Goal: Check status: Check status

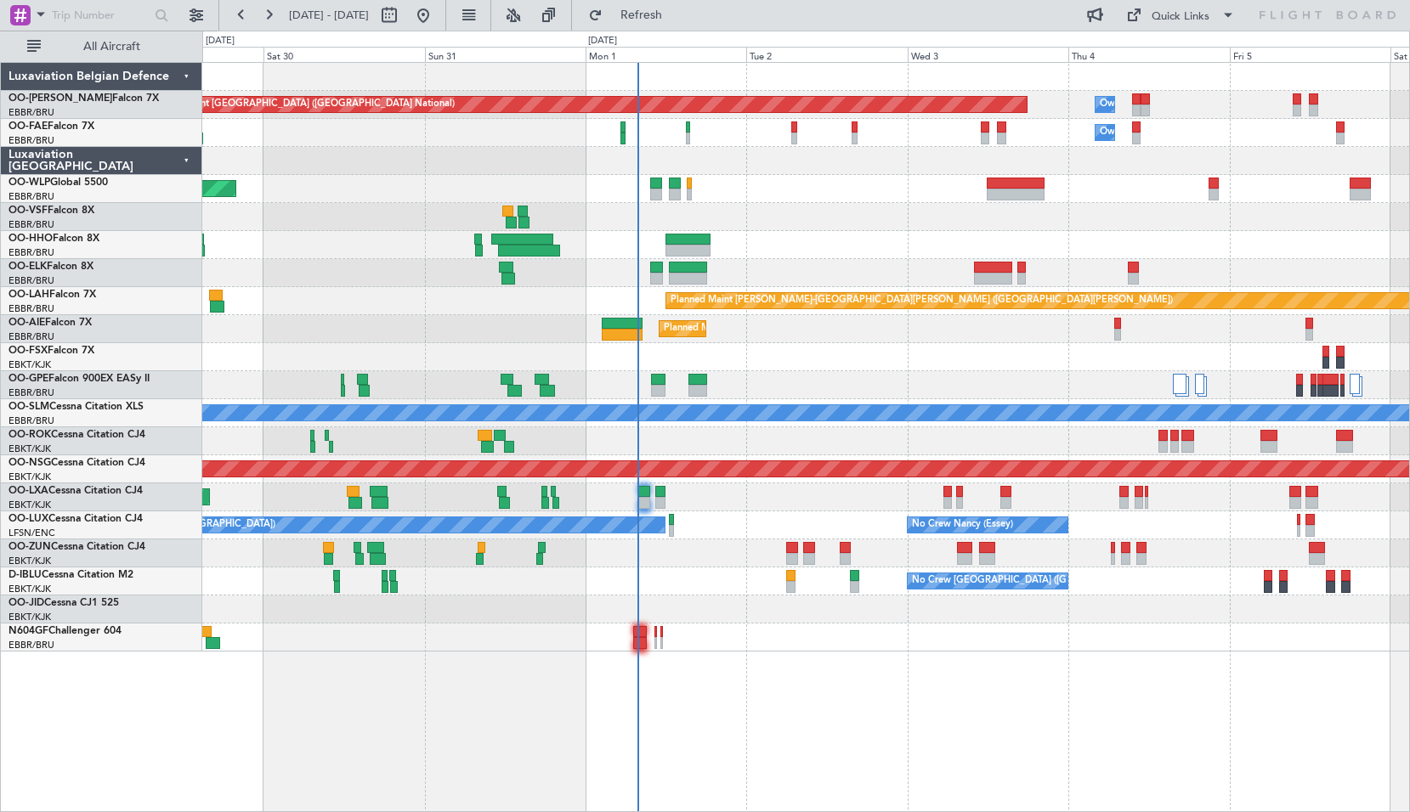
click at [225, 309] on div "Planned Maint [PERSON_NAME]-[GEOGRAPHIC_DATA][PERSON_NAME] ([GEOGRAPHIC_DATA][P…" at bounding box center [805, 301] width 1207 height 28
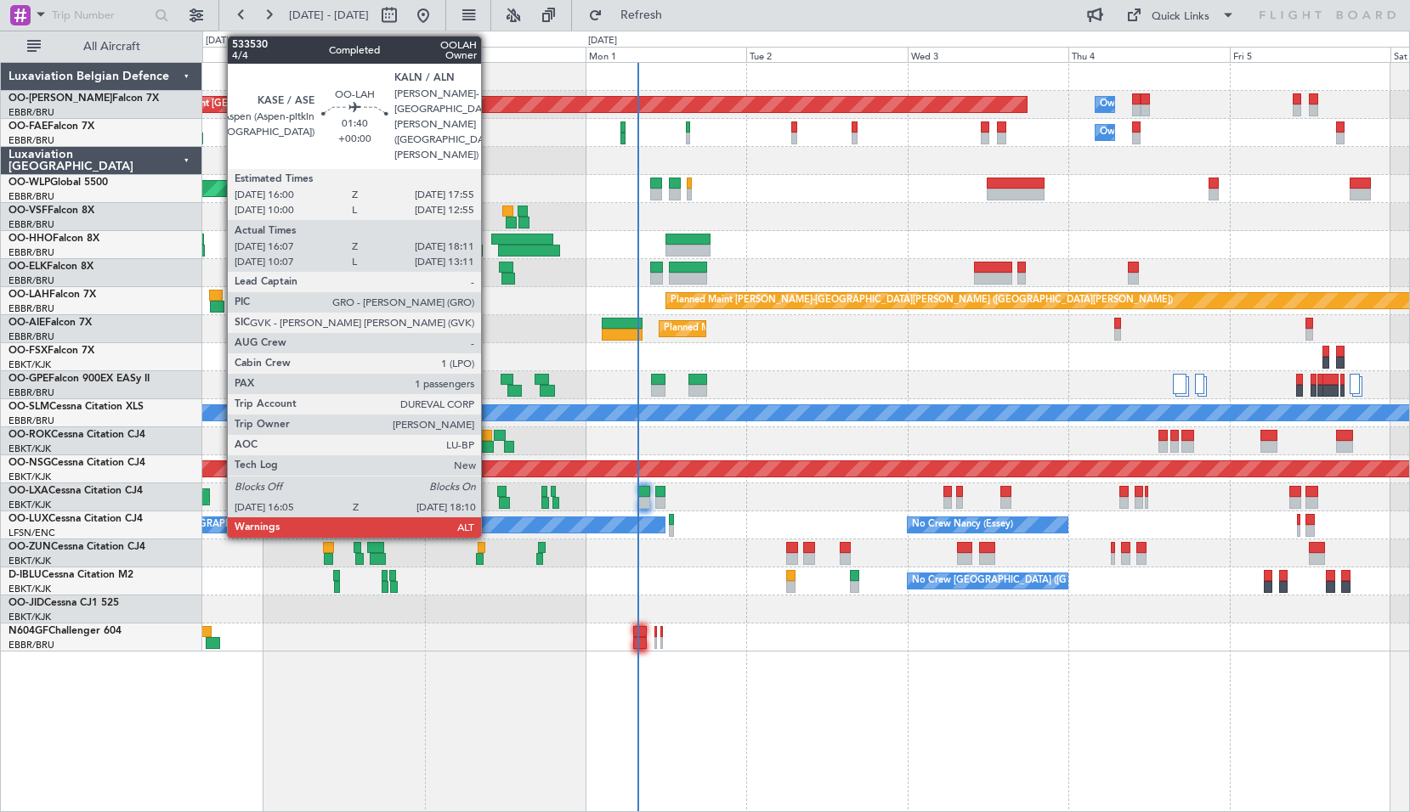
click at [218, 309] on div at bounding box center [217, 307] width 14 height 12
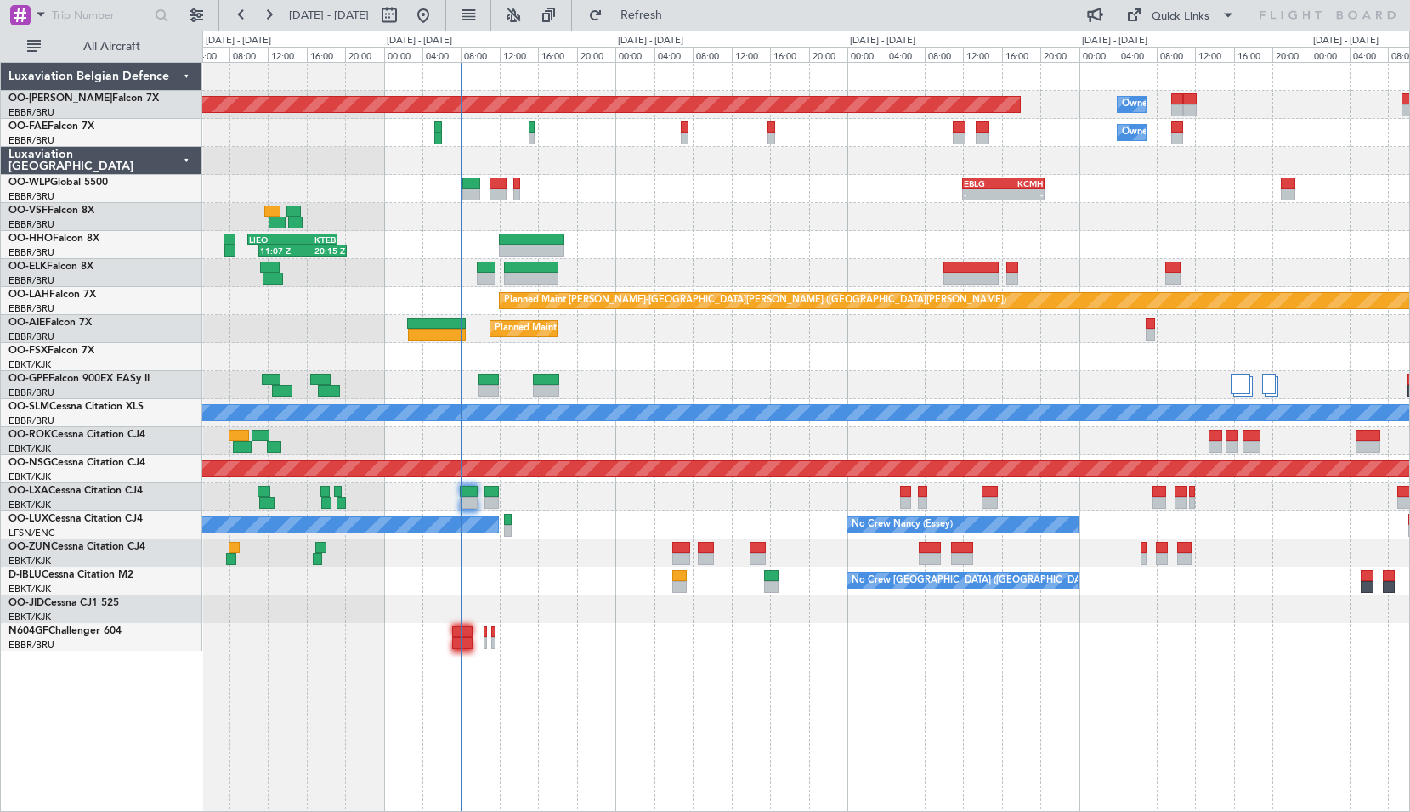
click at [988, 735] on div "Planned Maint [GEOGRAPHIC_DATA] ([GEOGRAPHIC_DATA] National) Owner [GEOGRAPHIC_…" at bounding box center [805, 437] width 1207 height 750
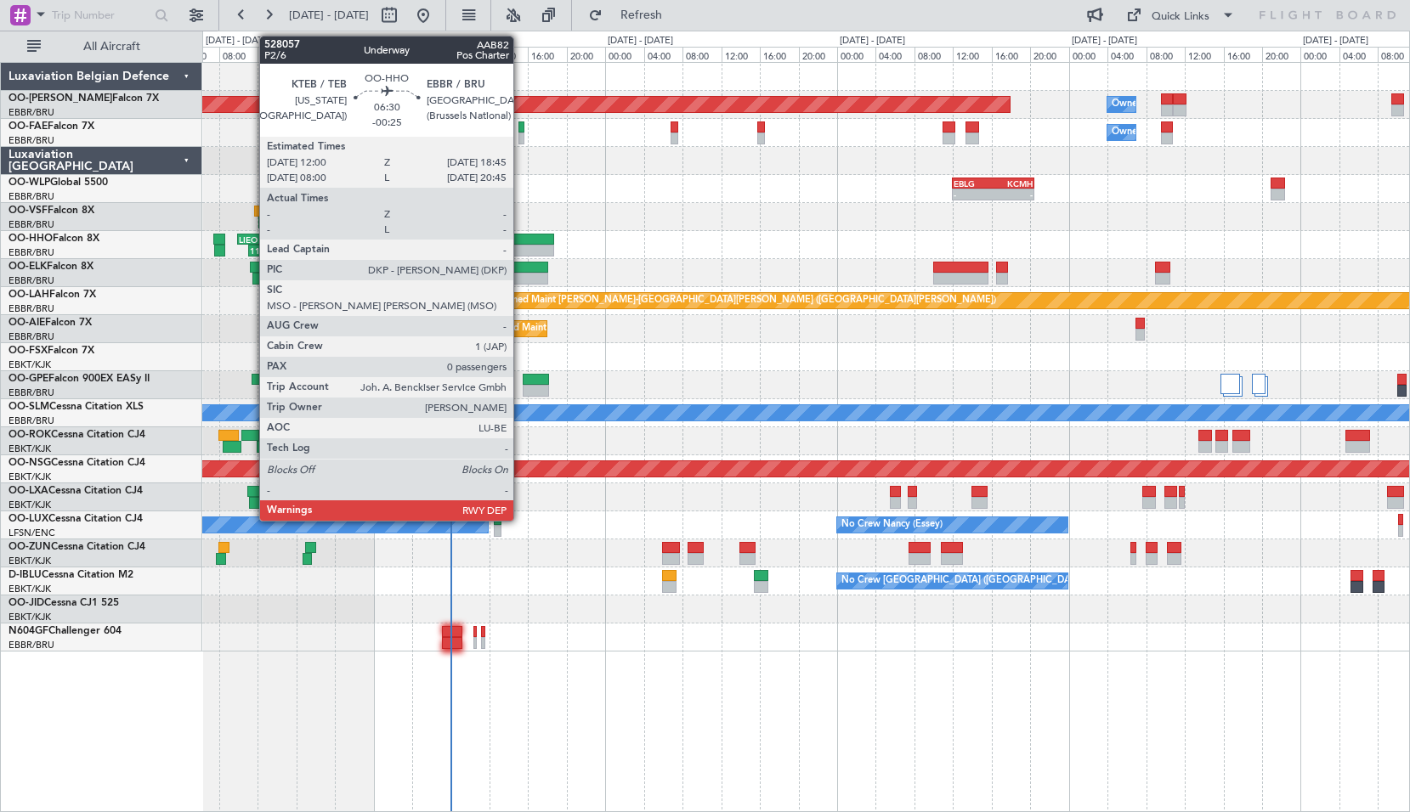
click at [521, 236] on div at bounding box center [521, 240] width 65 height 12
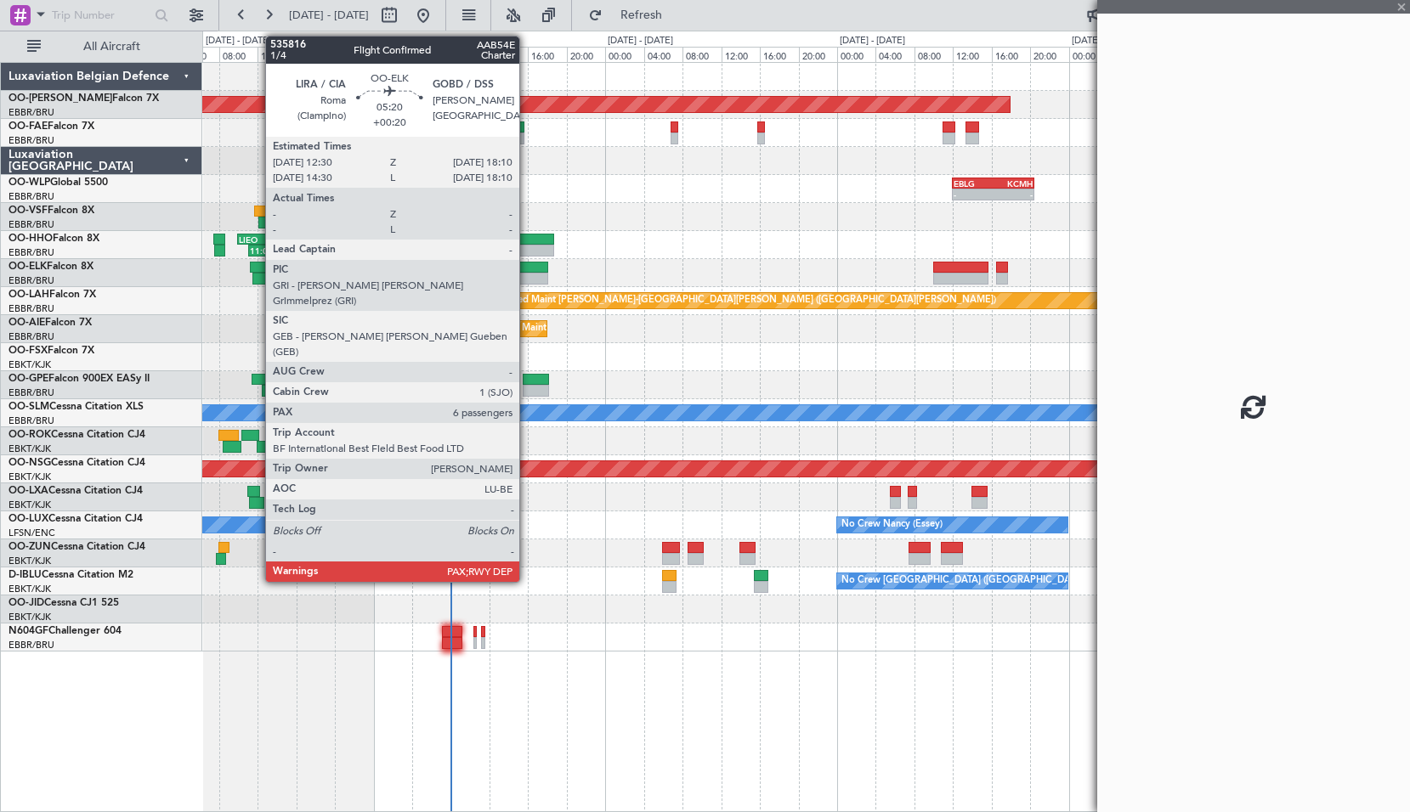
click at [527, 274] on div at bounding box center [521, 279] width 55 height 12
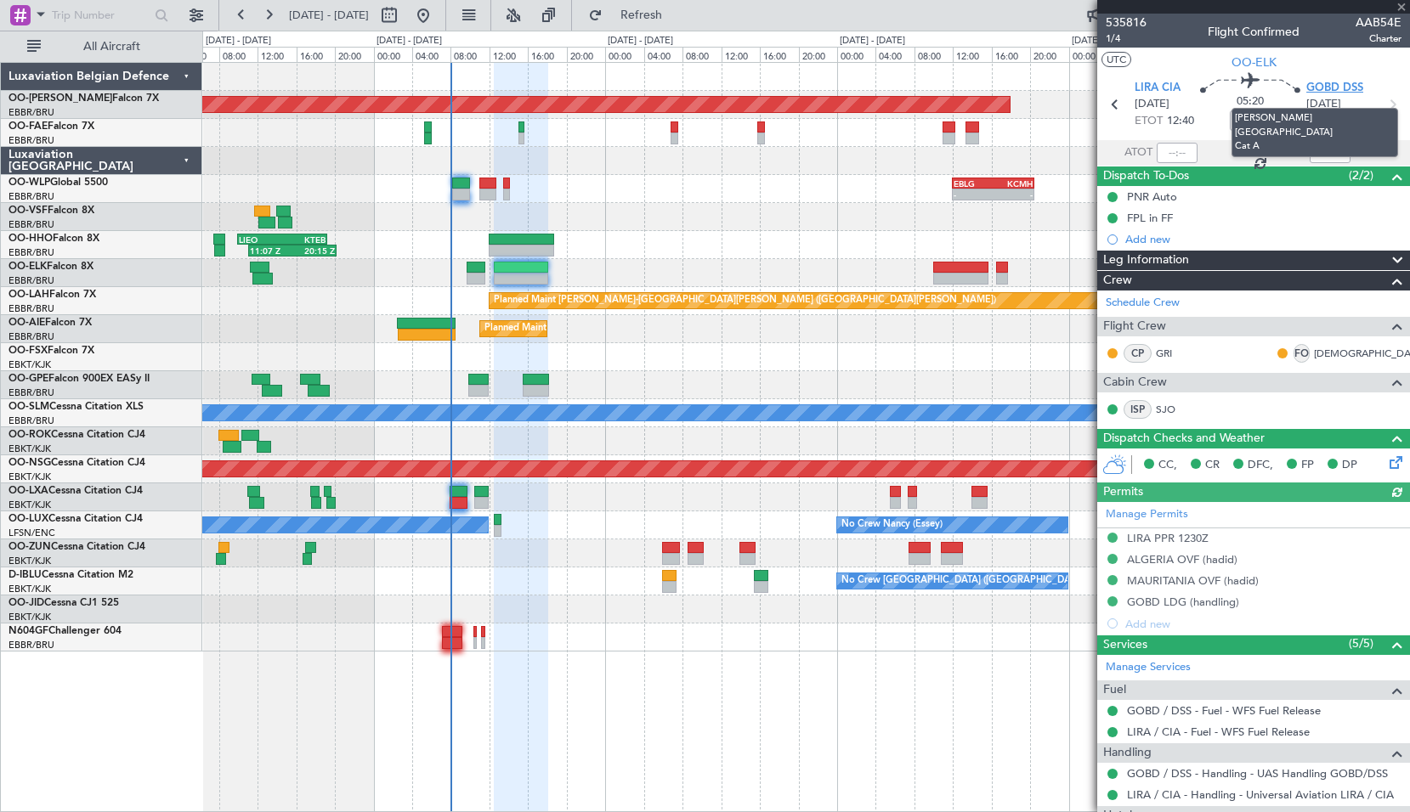
click at [1323, 82] on span "GOBD DSS" at bounding box center [1334, 88] width 57 height 17
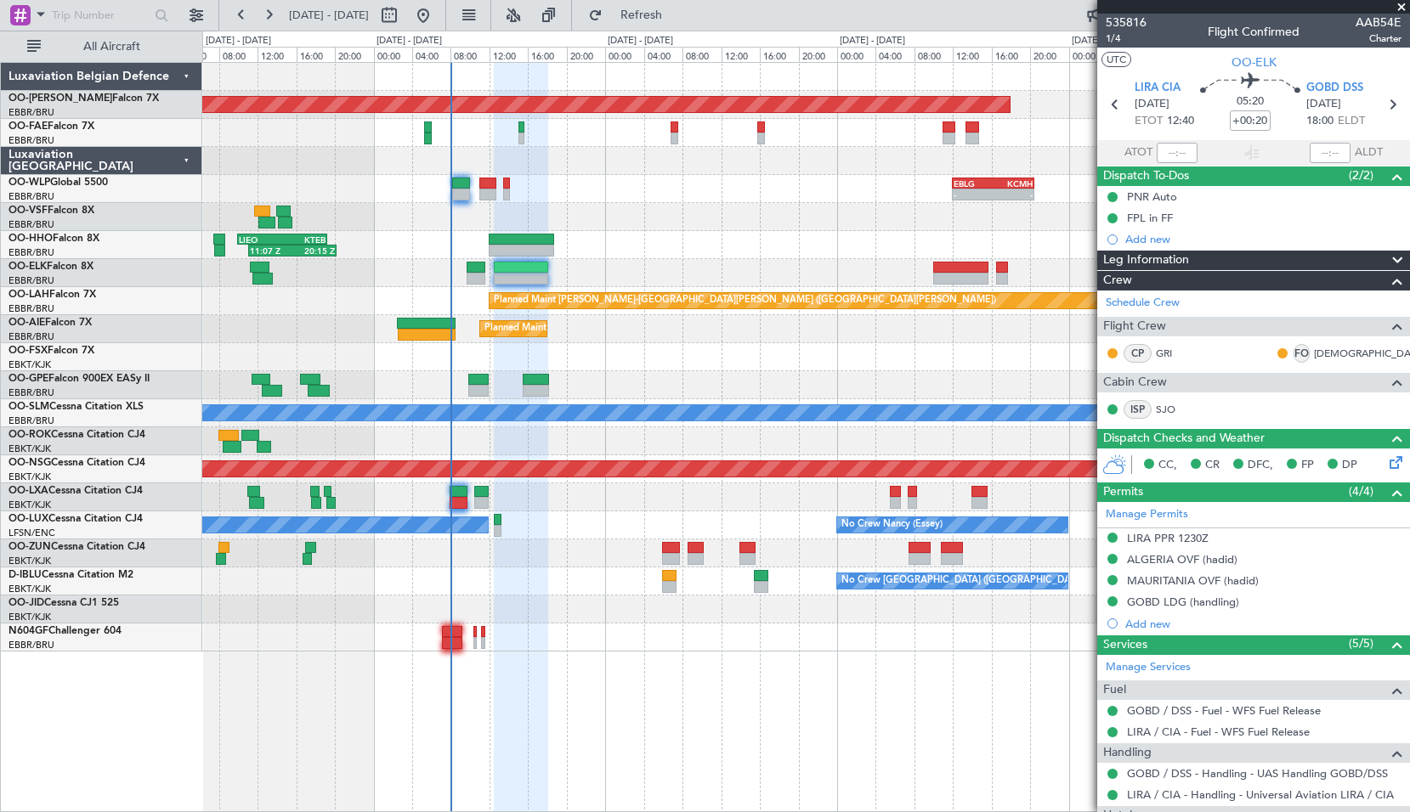
click at [698, 235] on div "11:07 Z 20:15 Z [PERSON_NAME] 10:00 Z KTEB 19:15 Z" at bounding box center [805, 245] width 1207 height 28
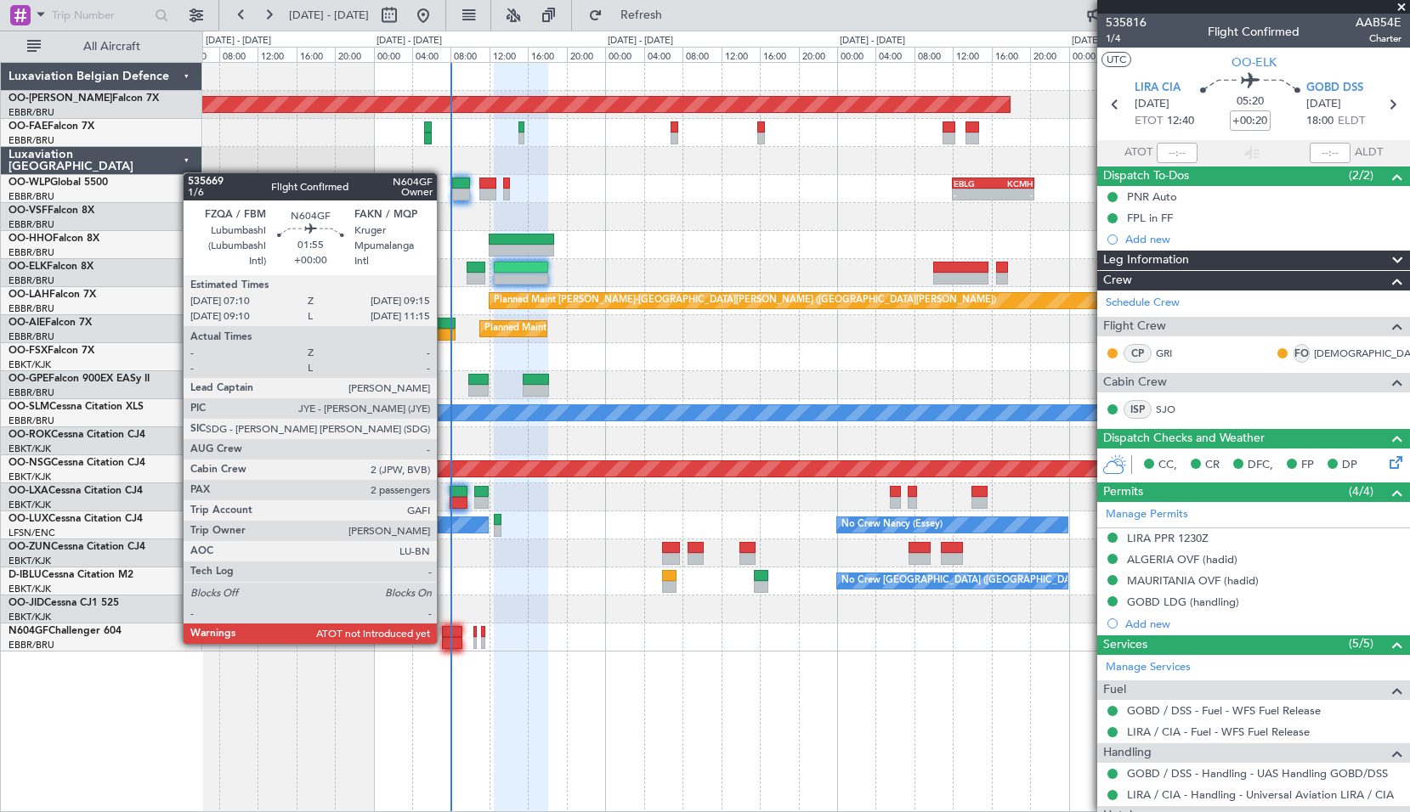
click at [444, 642] on div at bounding box center [452, 643] width 20 height 12
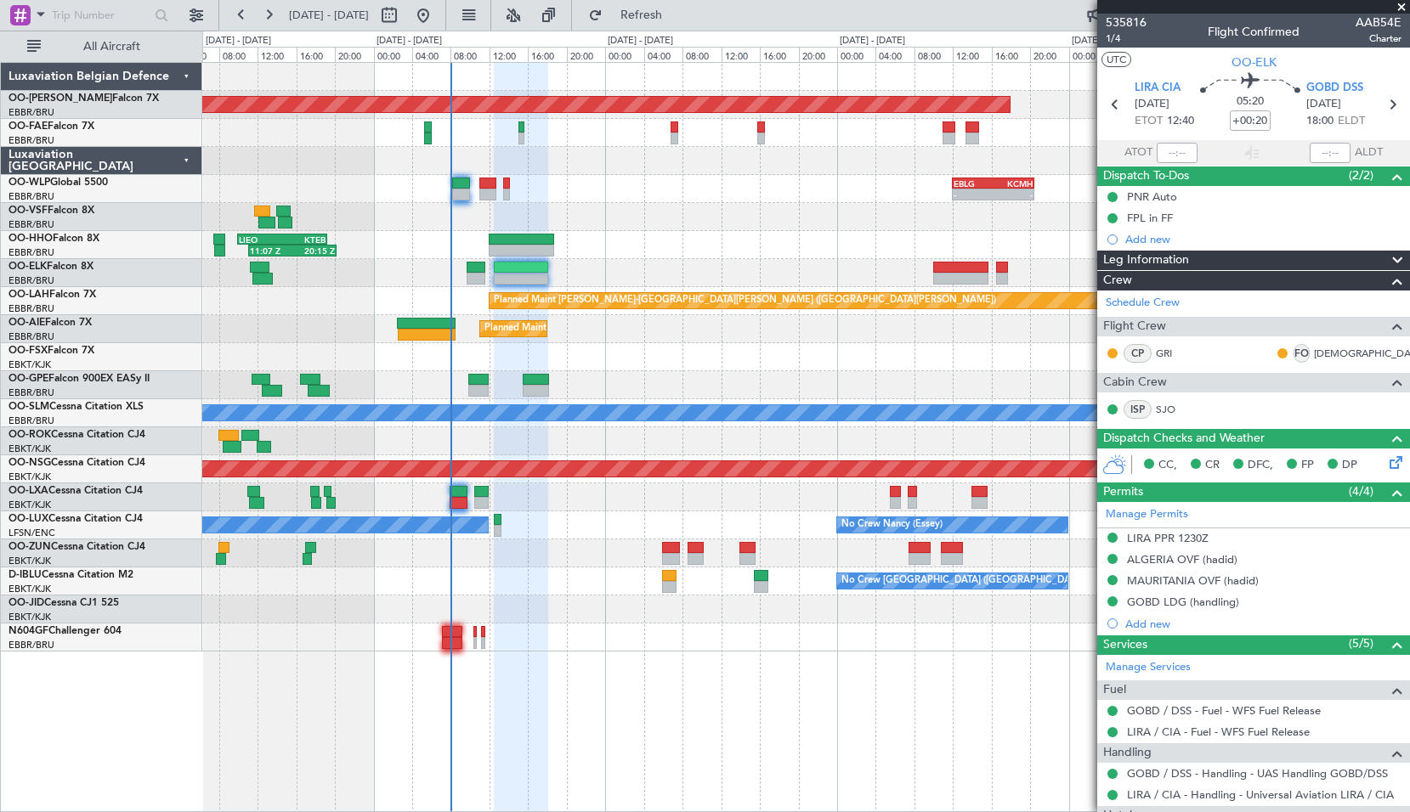
click at [573, 650] on div at bounding box center [805, 638] width 1207 height 28
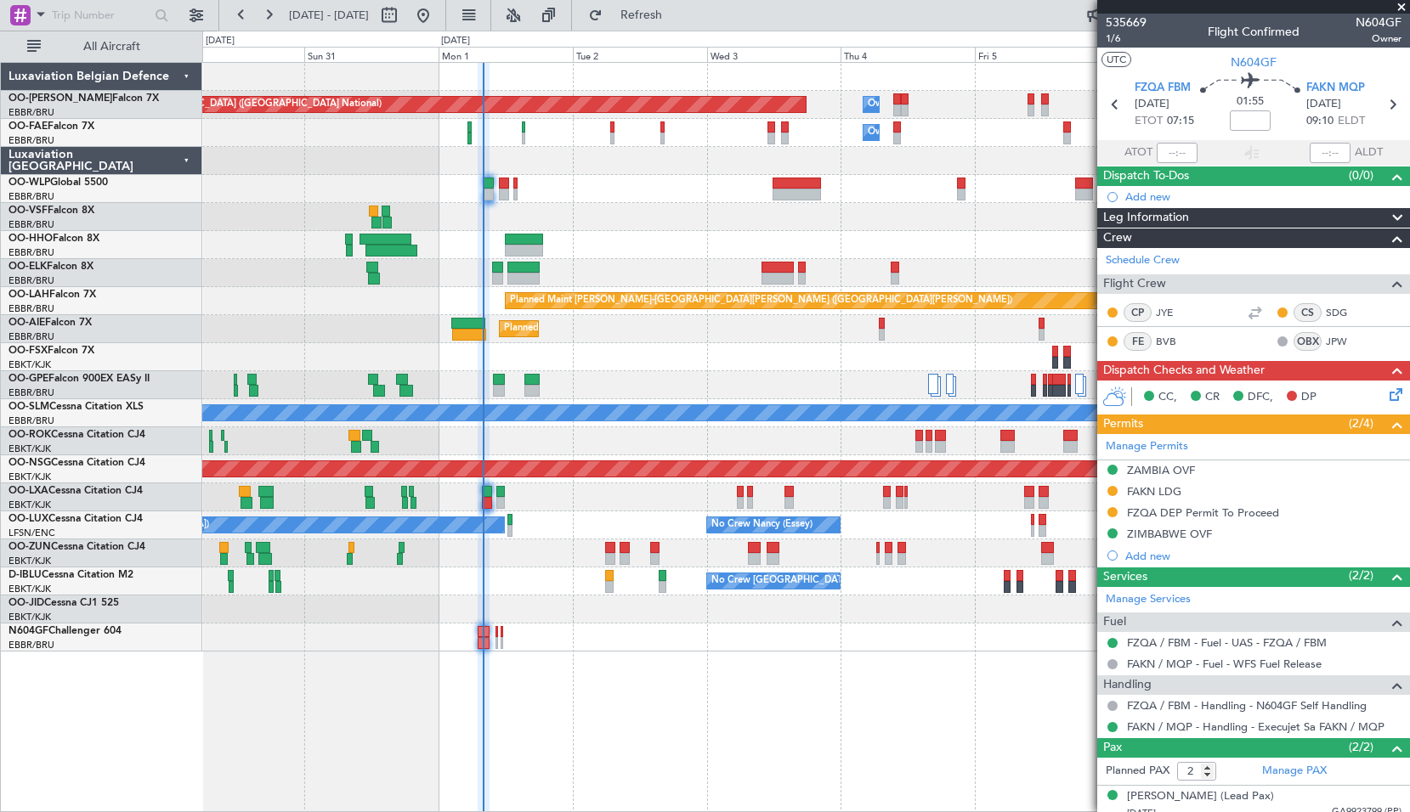
click at [1397, 8] on span at bounding box center [1401, 7] width 17 height 15
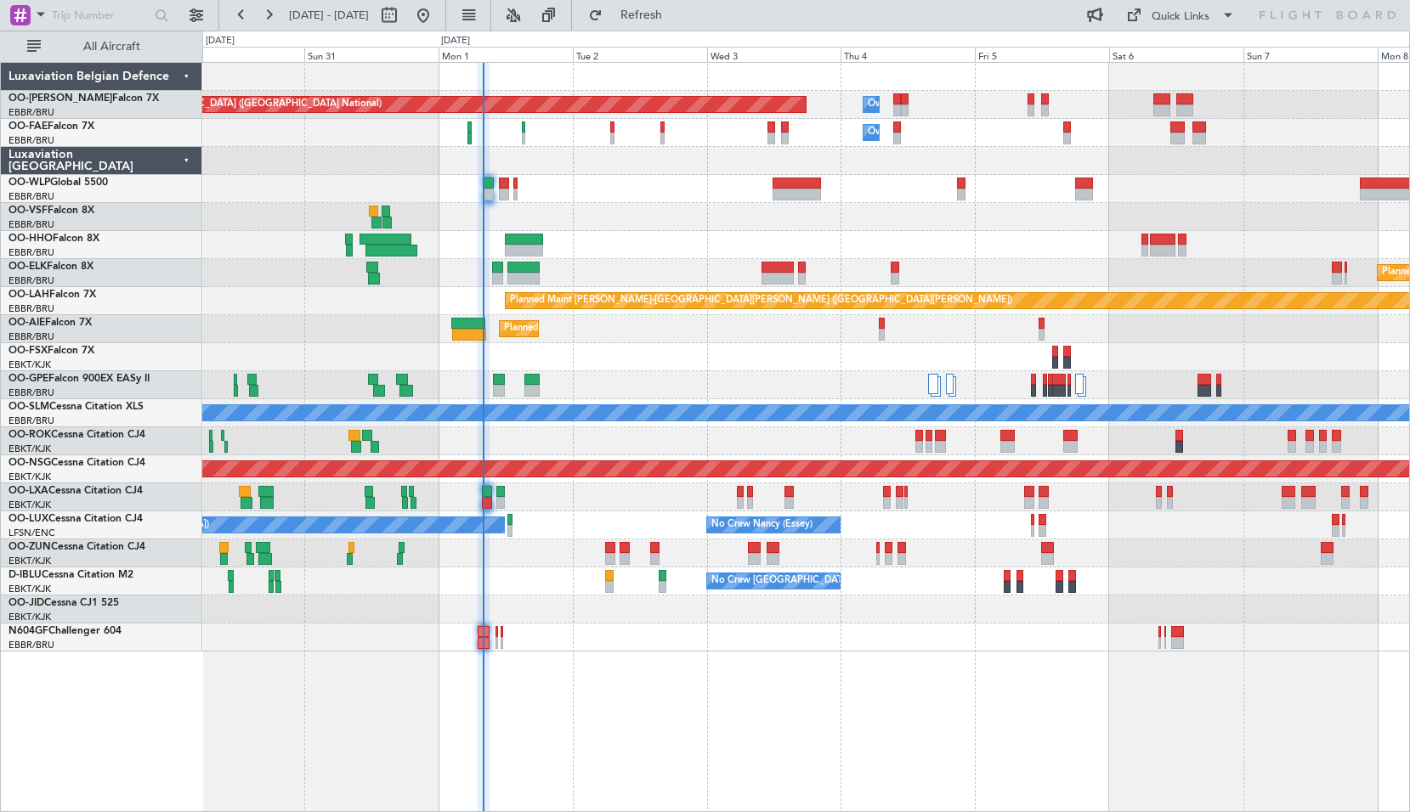
type input "0"
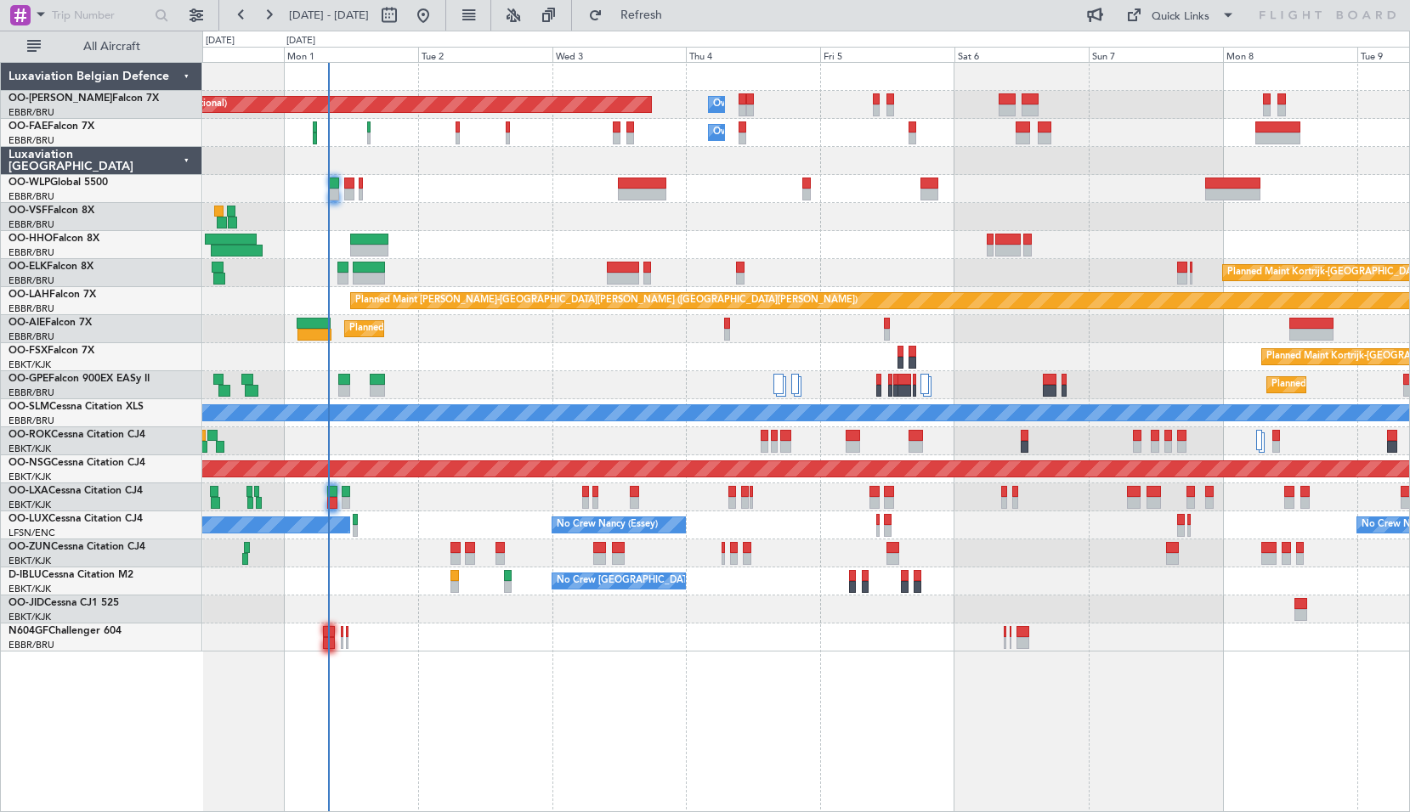
click at [748, 705] on div "Planned Maint [GEOGRAPHIC_DATA] ([GEOGRAPHIC_DATA] National) Owner [GEOGRAPHIC_…" at bounding box center [805, 437] width 1207 height 750
click at [563, 15] on button at bounding box center [548, 15] width 27 height 27
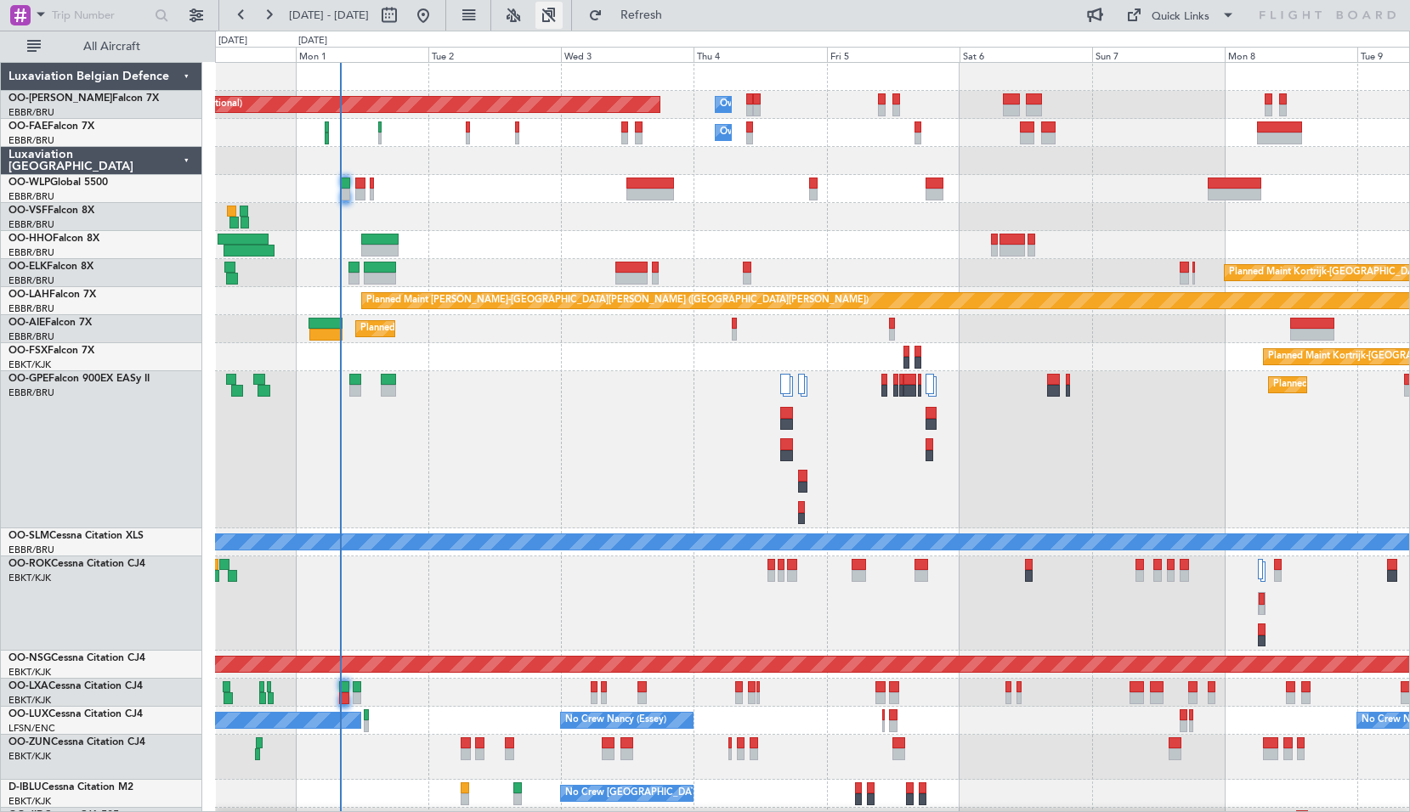
click at [563, 8] on button at bounding box center [548, 15] width 27 height 27
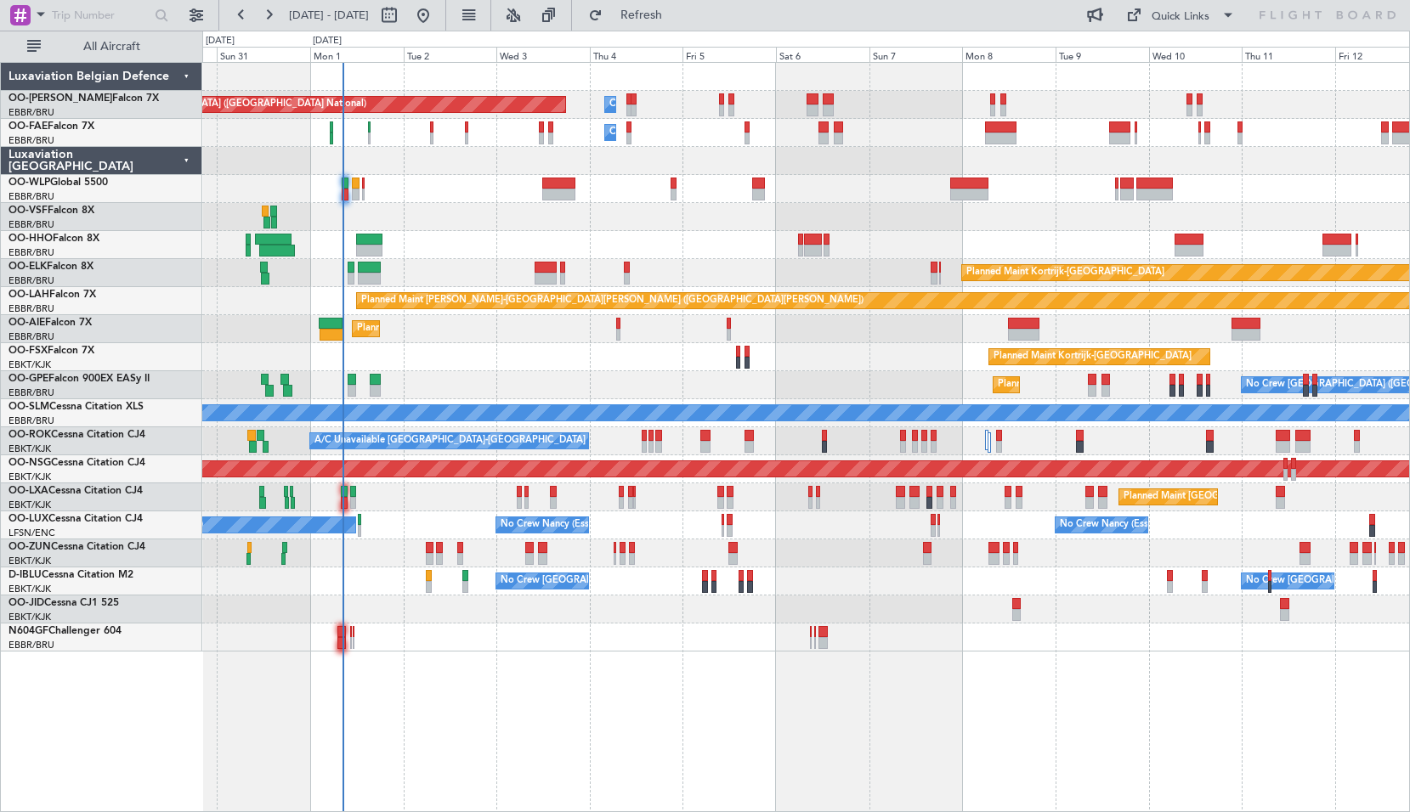
click at [461, 379] on div "Planned Maint [GEOGRAPHIC_DATA] ([GEOGRAPHIC_DATA] National) Owner [GEOGRAPHIC_…" at bounding box center [805, 357] width 1207 height 589
click at [941, 734] on div "Planned Maint [GEOGRAPHIC_DATA] ([GEOGRAPHIC_DATA] National) Owner [GEOGRAPHIC_…" at bounding box center [805, 437] width 1207 height 750
click at [682, 26] on button "Refresh" at bounding box center [631, 15] width 102 height 27
click at [467, 211] on div at bounding box center [805, 217] width 1207 height 28
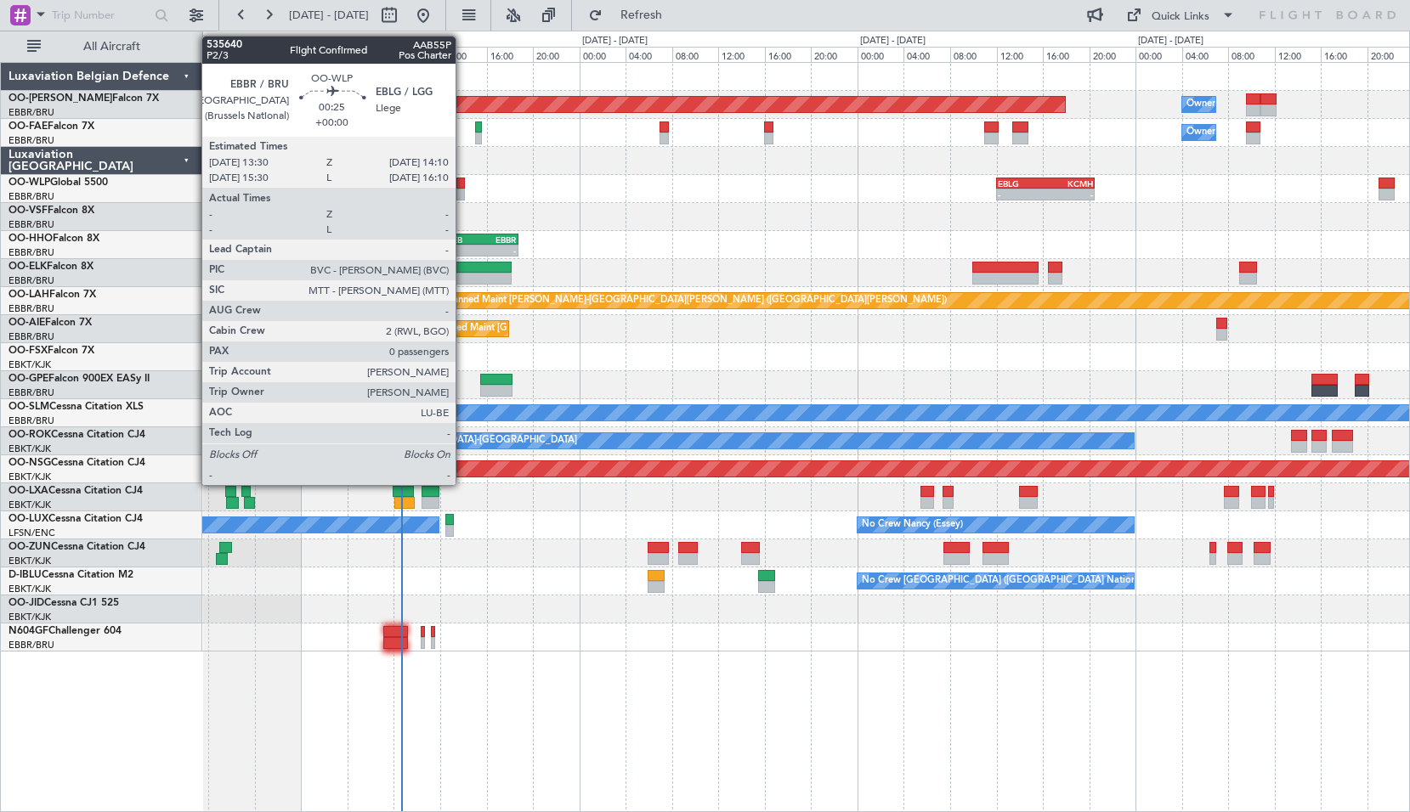
click at [463, 186] on div at bounding box center [460, 184] width 8 height 12
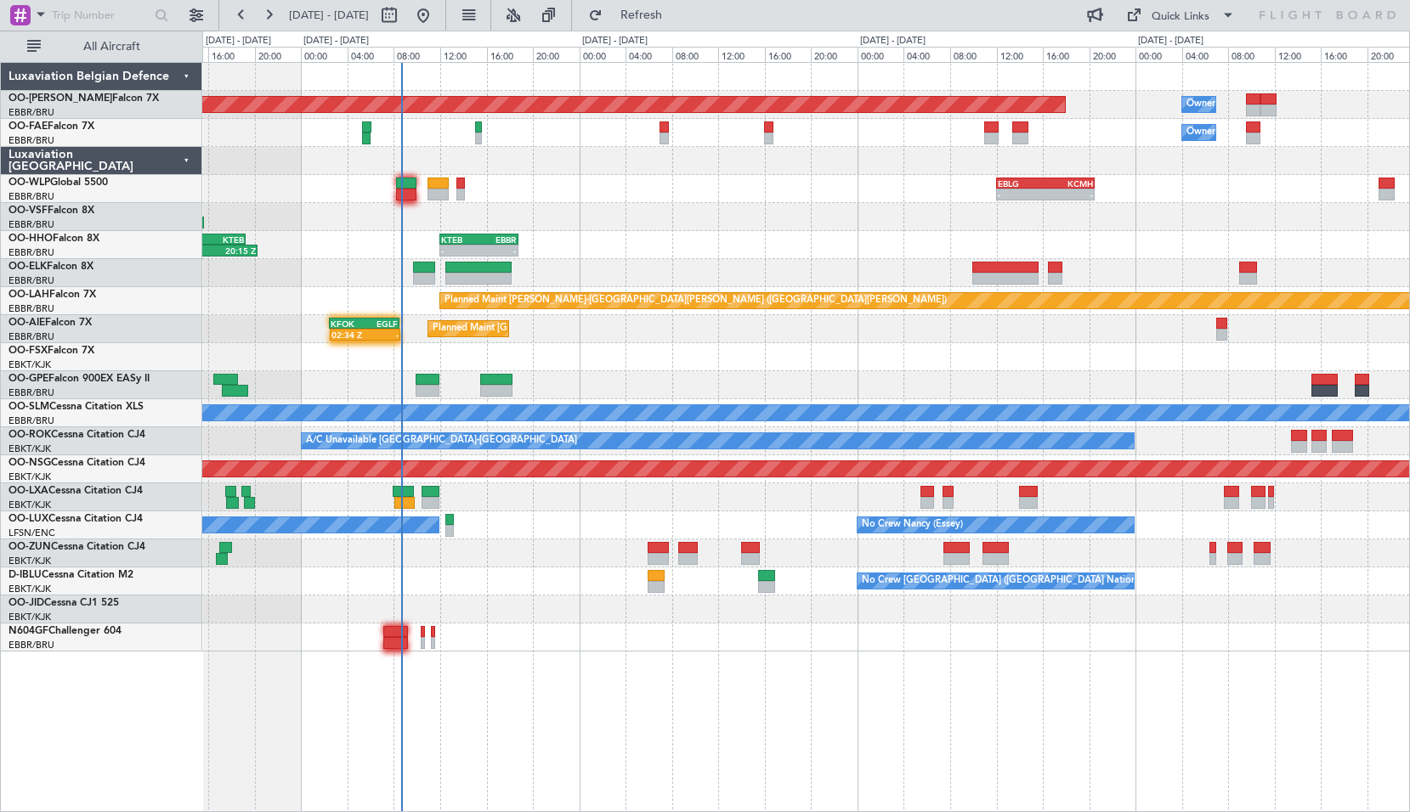
click at [582, 185] on div "- - EBLG 12:00 Z KCMH 20:30 Z" at bounding box center [805, 189] width 1207 height 28
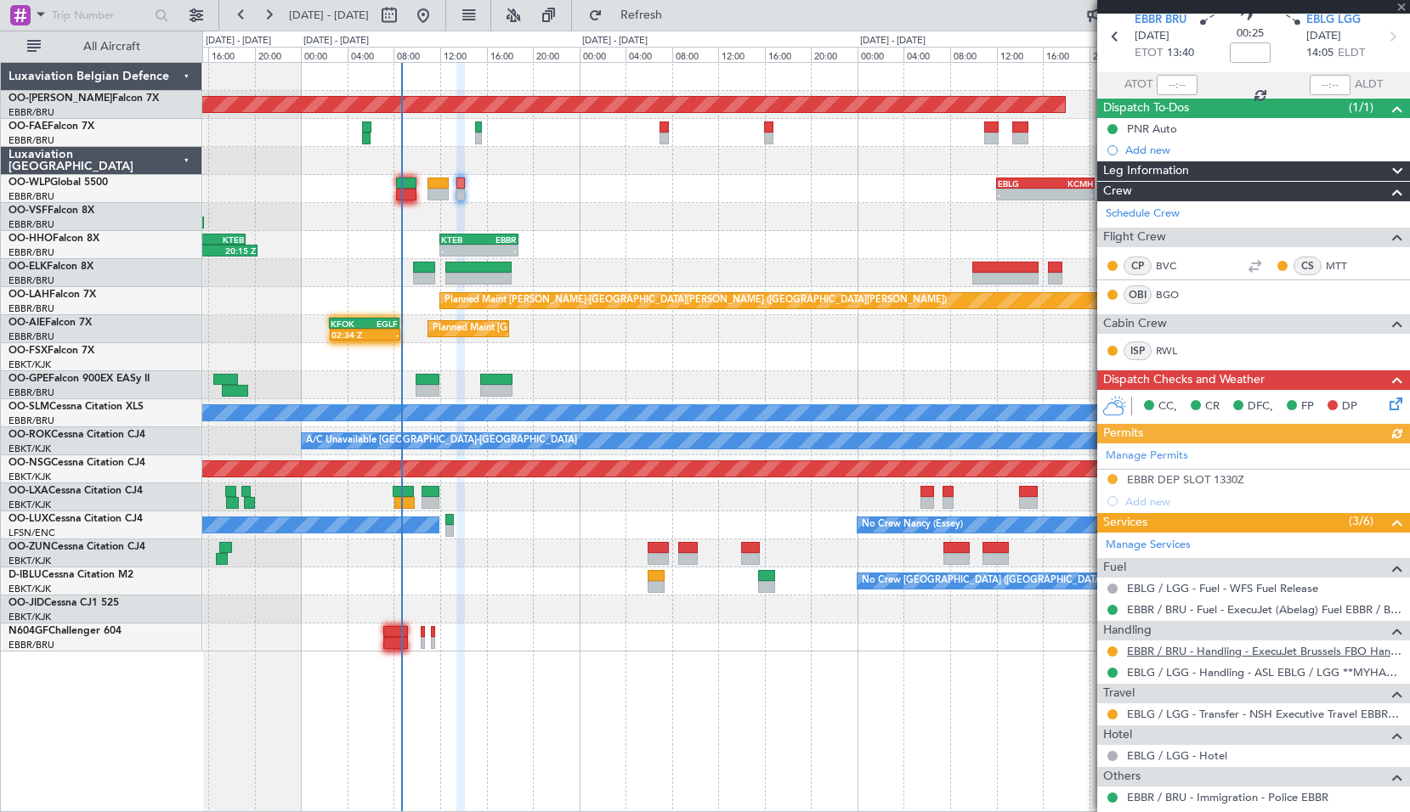
scroll to position [154, 0]
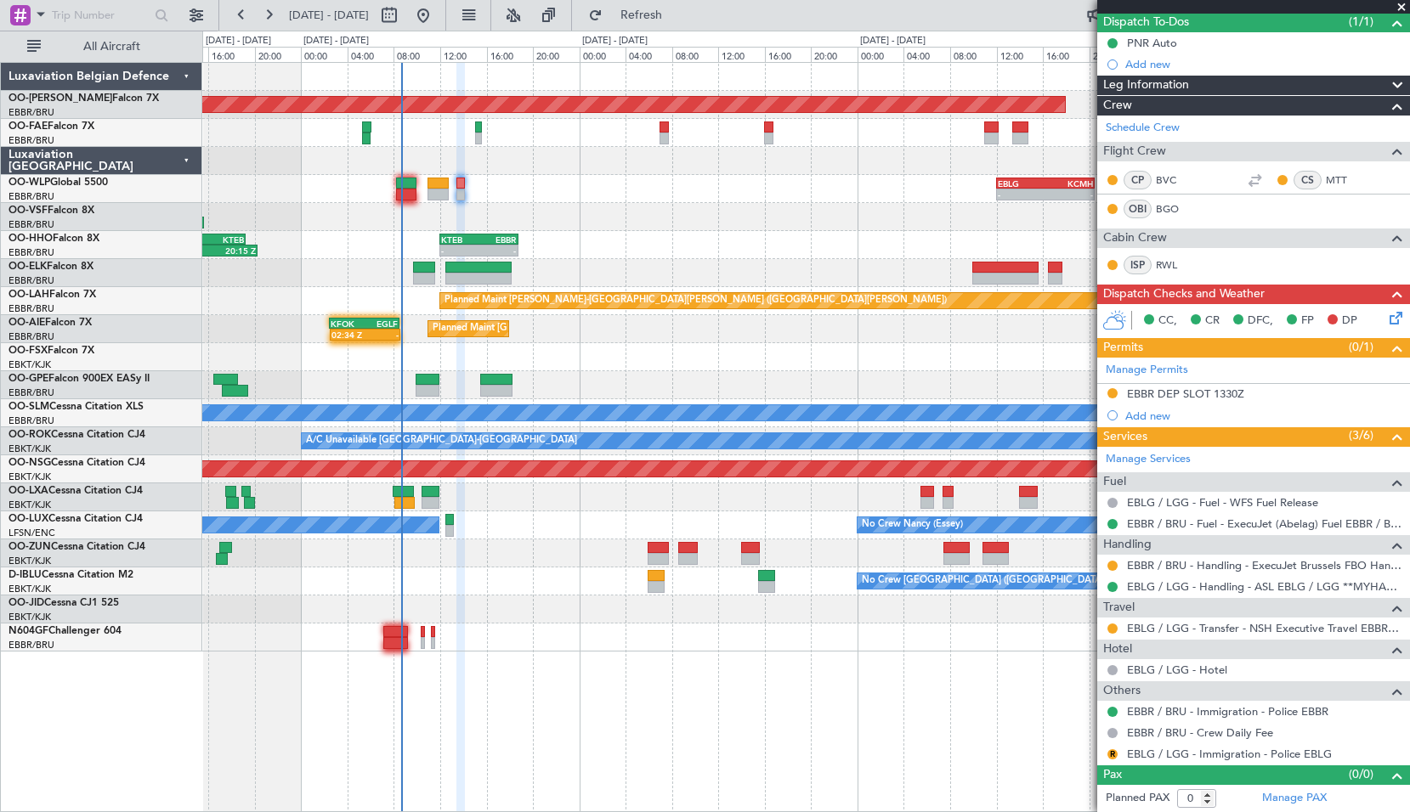
click at [1386, 316] on icon at bounding box center [1393, 315] width 14 height 14
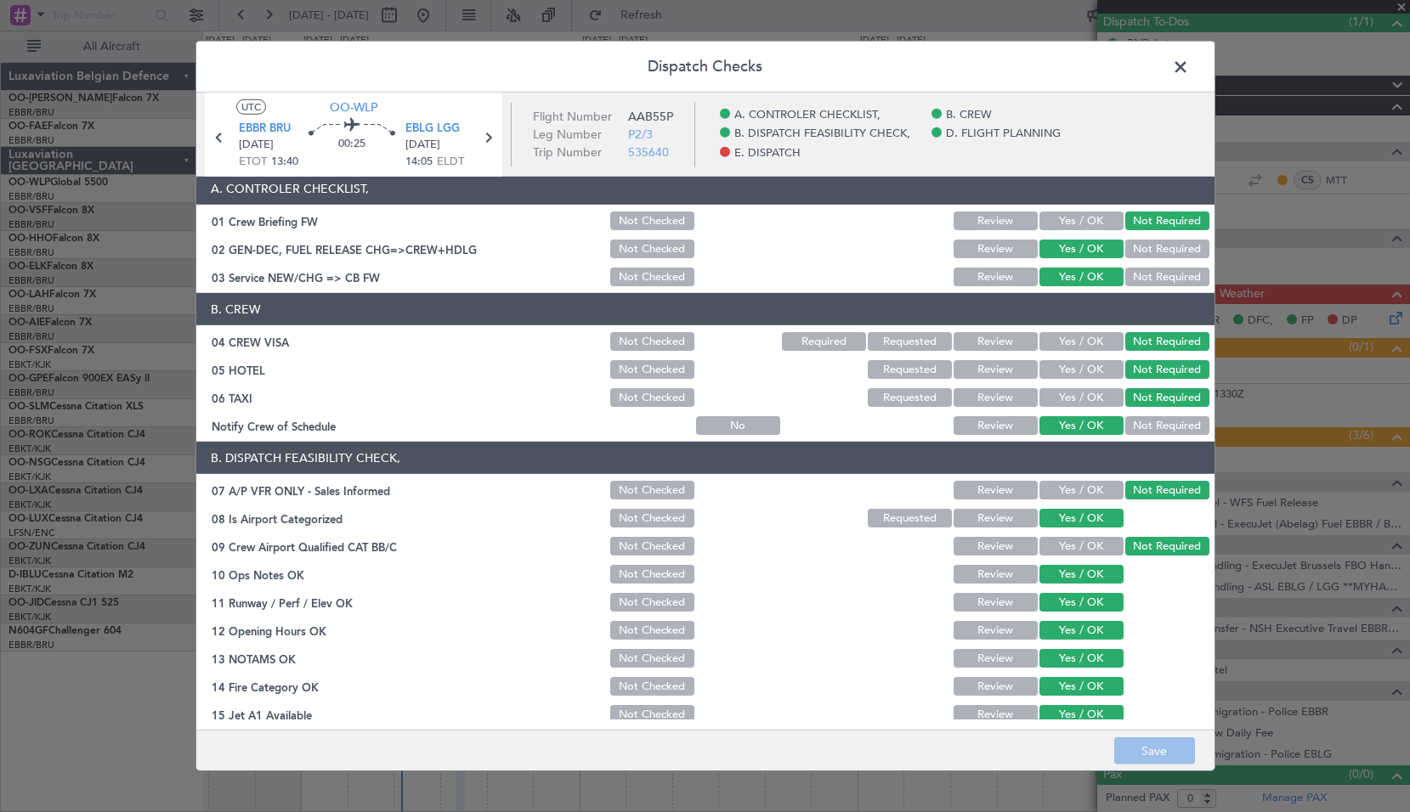
scroll to position [0, 0]
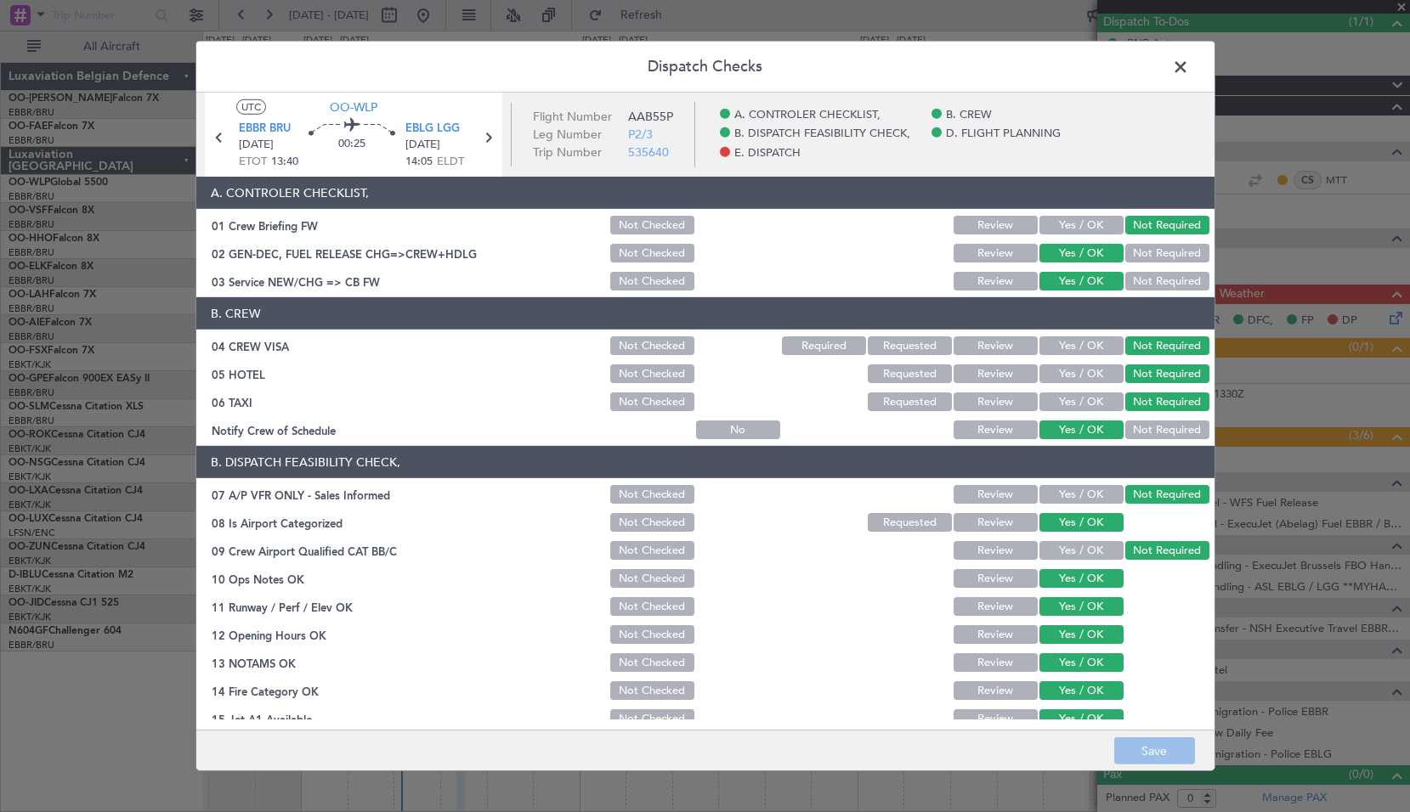
click at [1189, 65] on span at bounding box center [1189, 71] width 0 height 34
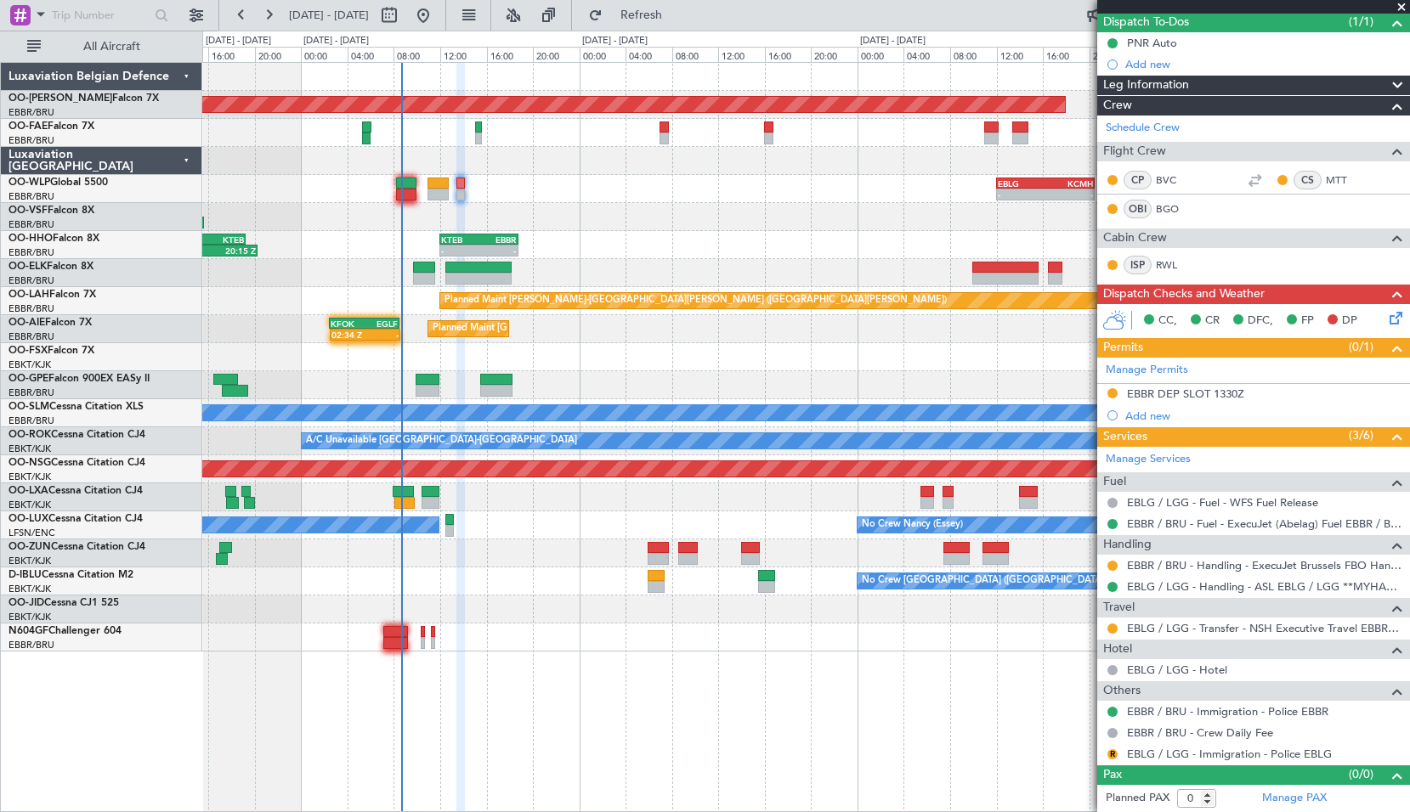
click at [1397, 5] on span at bounding box center [1401, 7] width 17 height 15
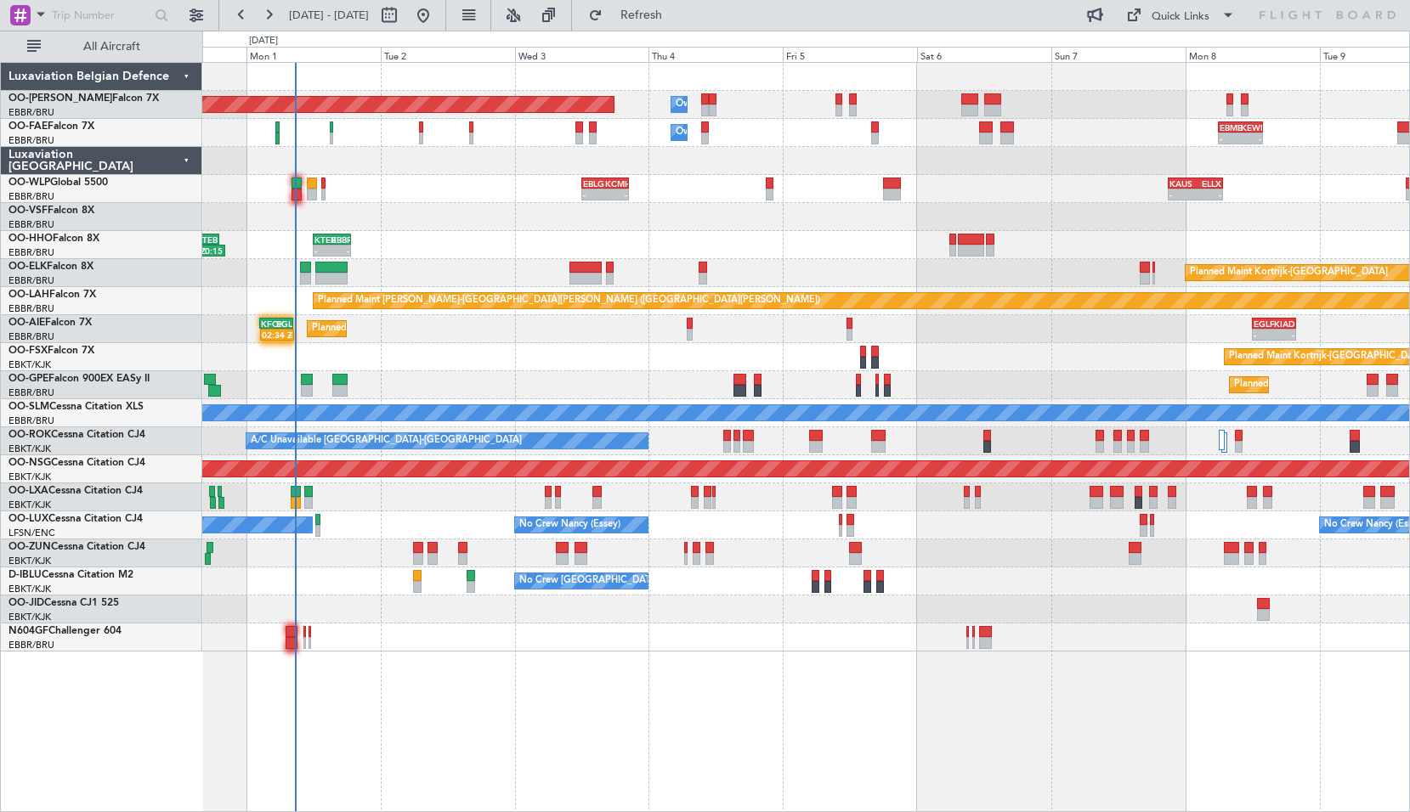
click at [495, 670] on div "Planned Maint [GEOGRAPHIC_DATA] ([GEOGRAPHIC_DATA] National) Owner [GEOGRAPHIC_…" at bounding box center [805, 437] width 1207 height 750
click at [675, 13] on span "Refresh" at bounding box center [641, 15] width 71 height 12
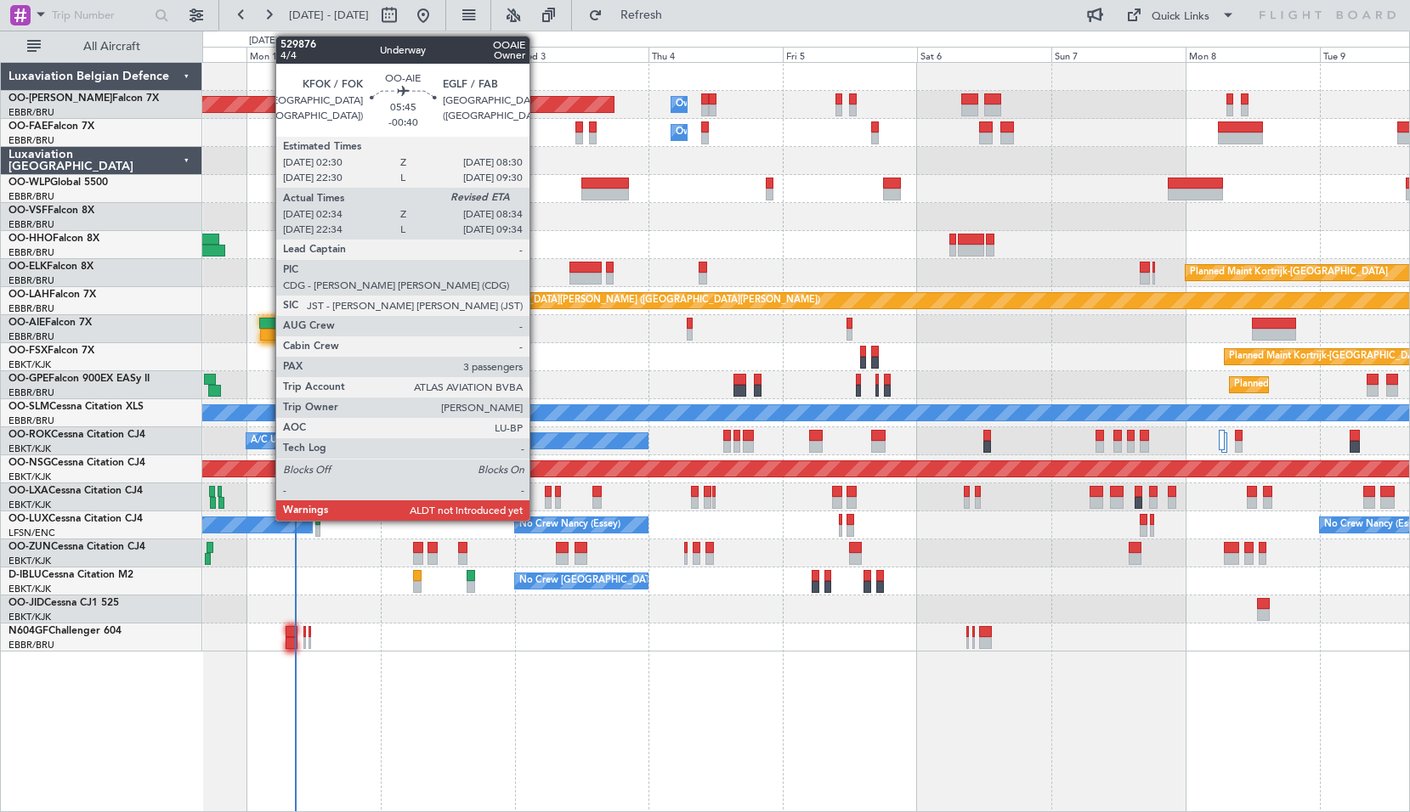
click at [267, 331] on div at bounding box center [277, 335] width 34 height 12
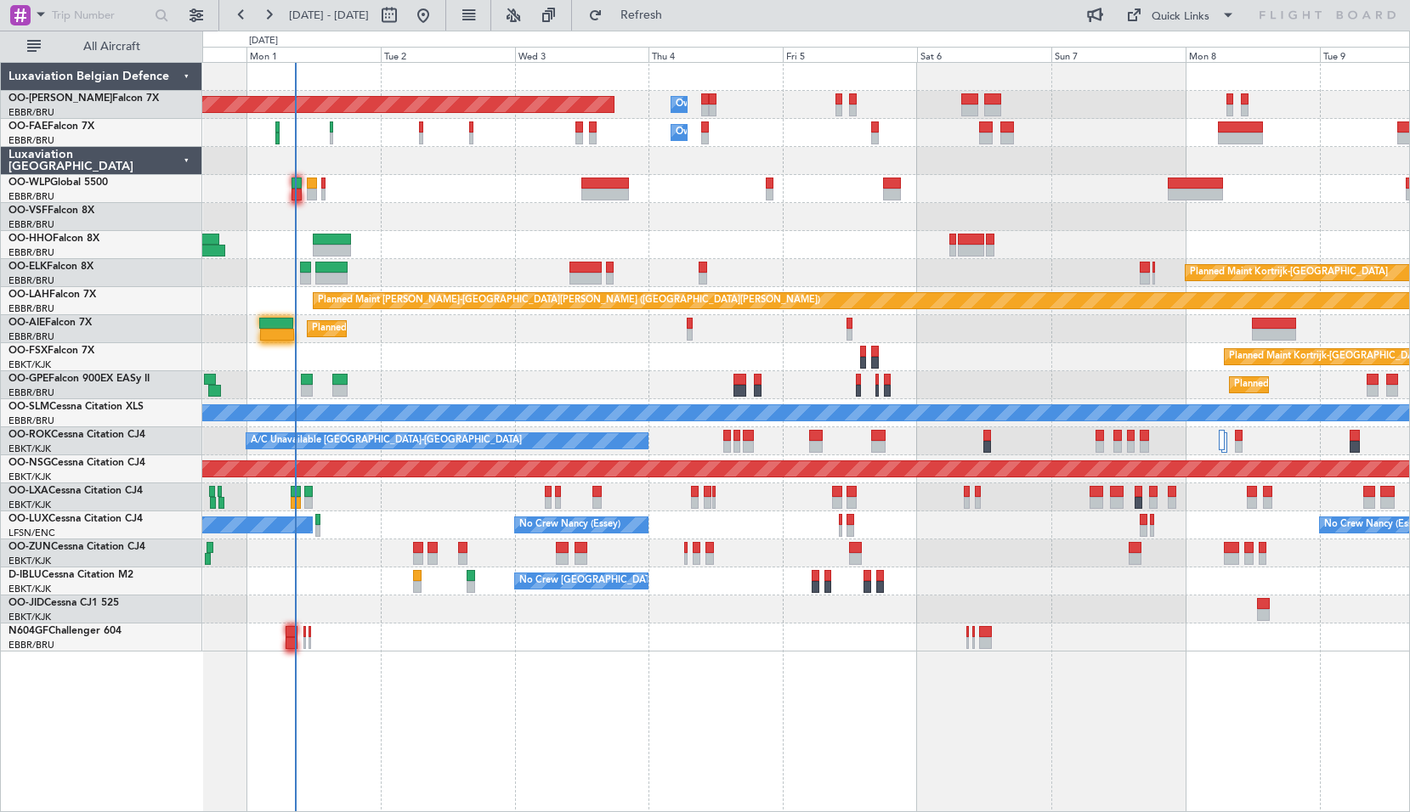
click at [551, 335] on div "Planned Maint [GEOGRAPHIC_DATA] ([GEOGRAPHIC_DATA])" at bounding box center [805, 329] width 1207 height 28
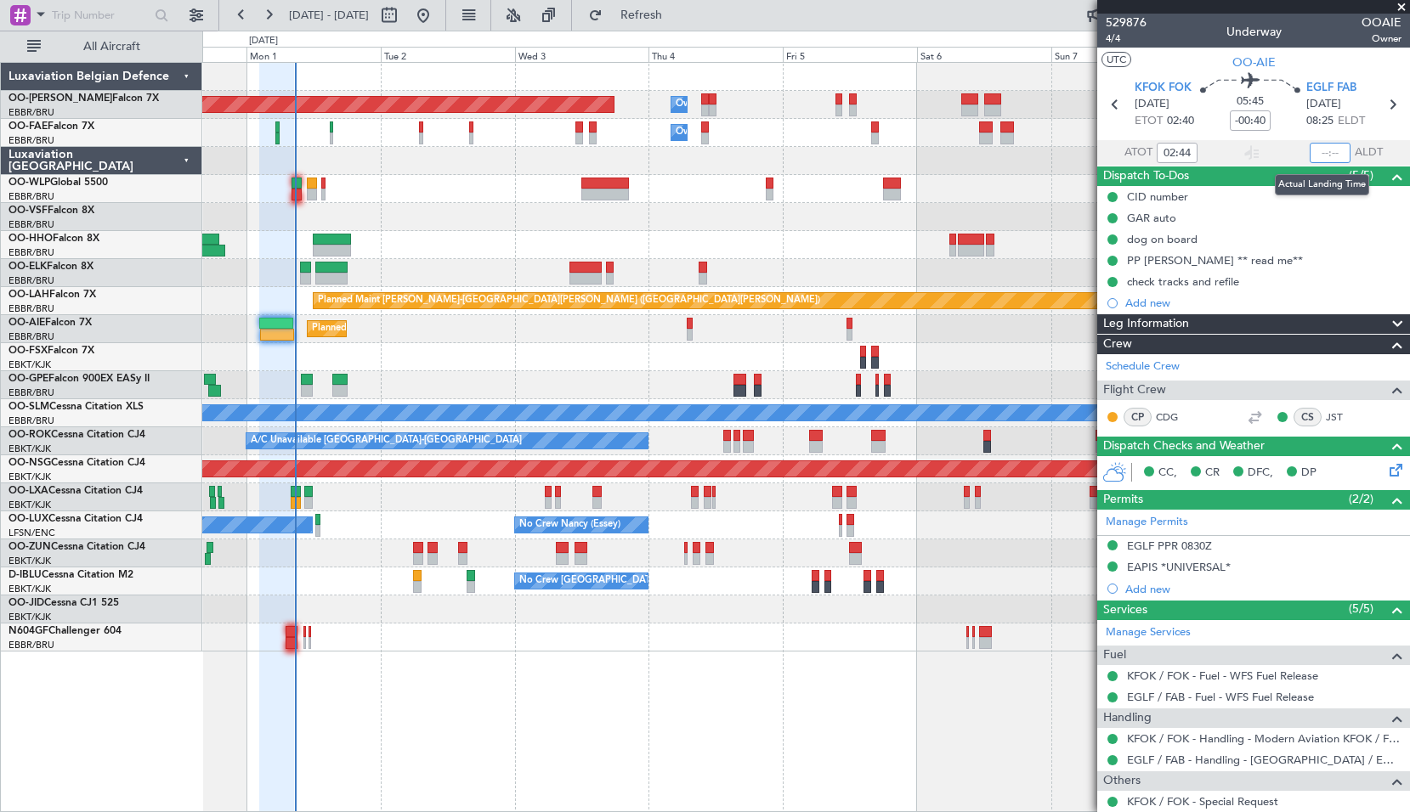
click at [1320, 147] on input "text" at bounding box center [1329, 153] width 41 height 20
type input "08:23"
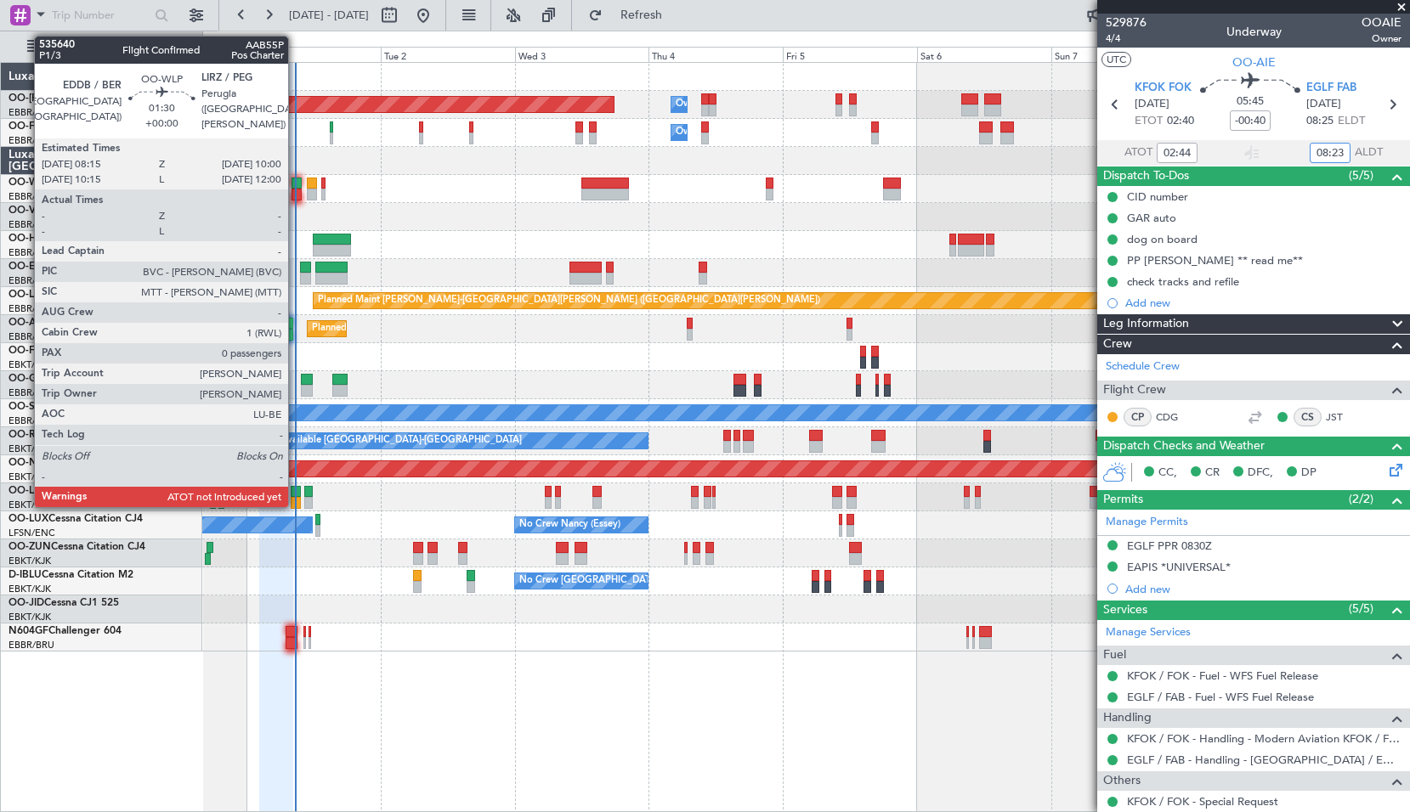
click at [296, 180] on div at bounding box center [296, 184] width 10 height 12
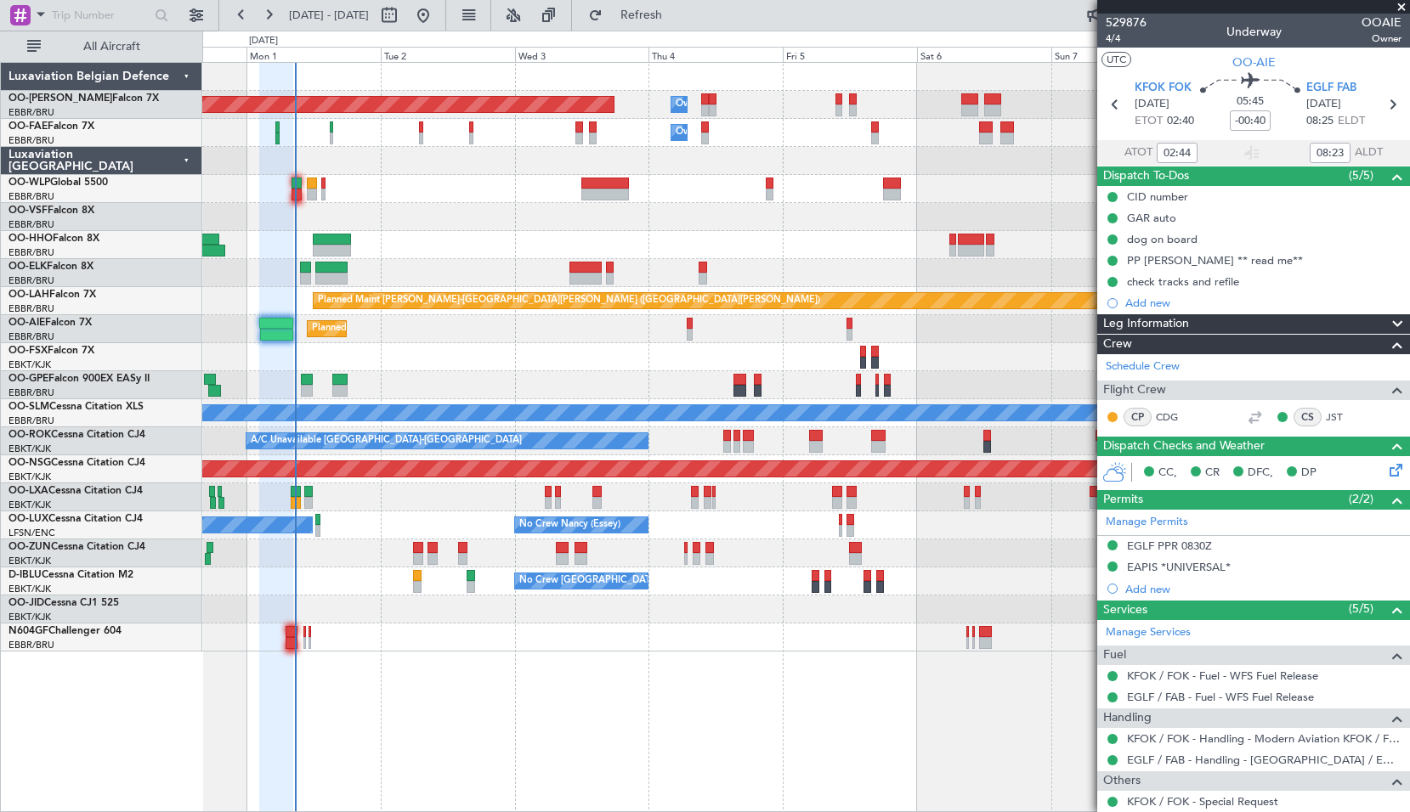
click at [450, 193] on div "Planned Maint [GEOGRAPHIC_DATA] ([GEOGRAPHIC_DATA])" at bounding box center [805, 189] width 1207 height 28
type input "0"
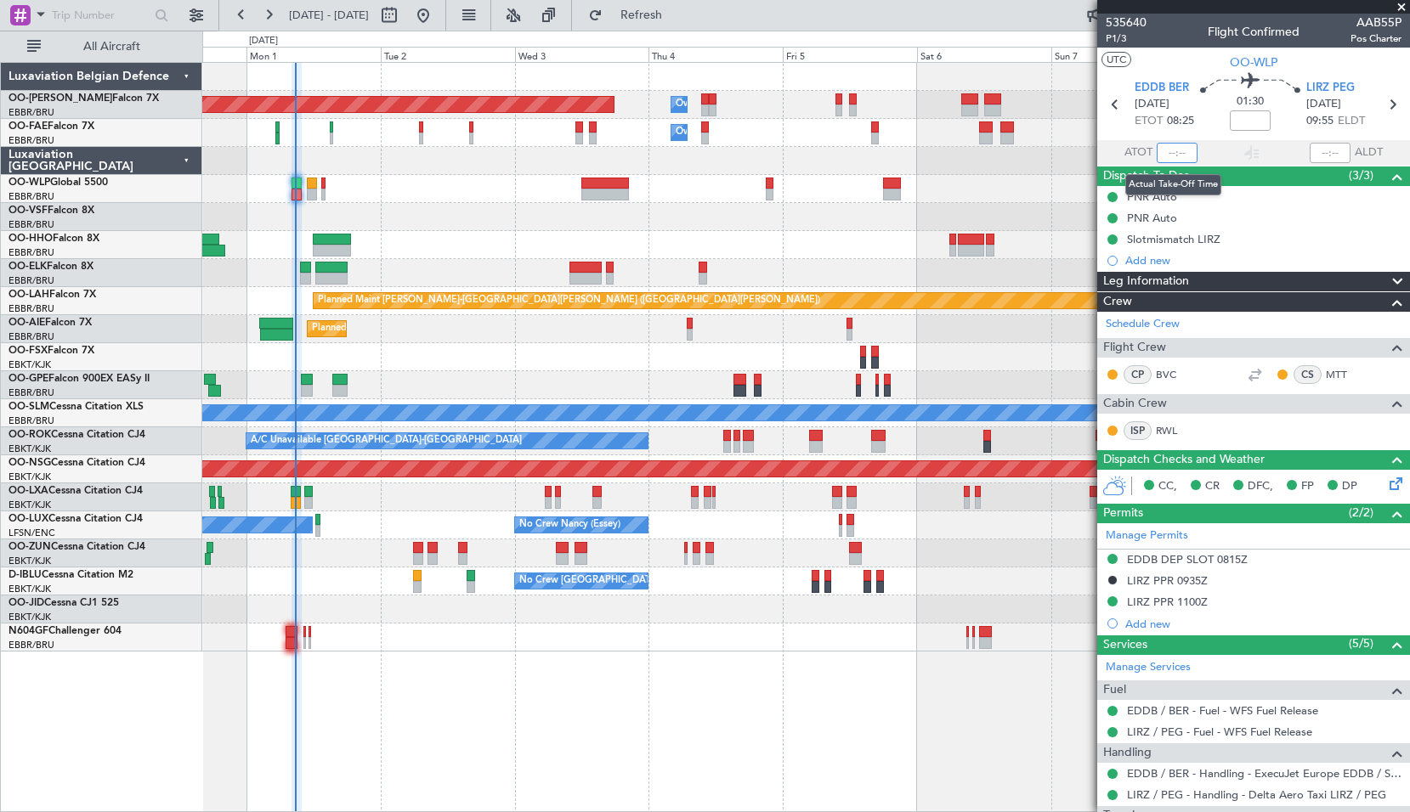
click at [1179, 154] on input "text" at bounding box center [1176, 153] width 41 height 20
type input "08:45"
click at [35, 20] on span at bounding box center [41, 13] width 20 height 21
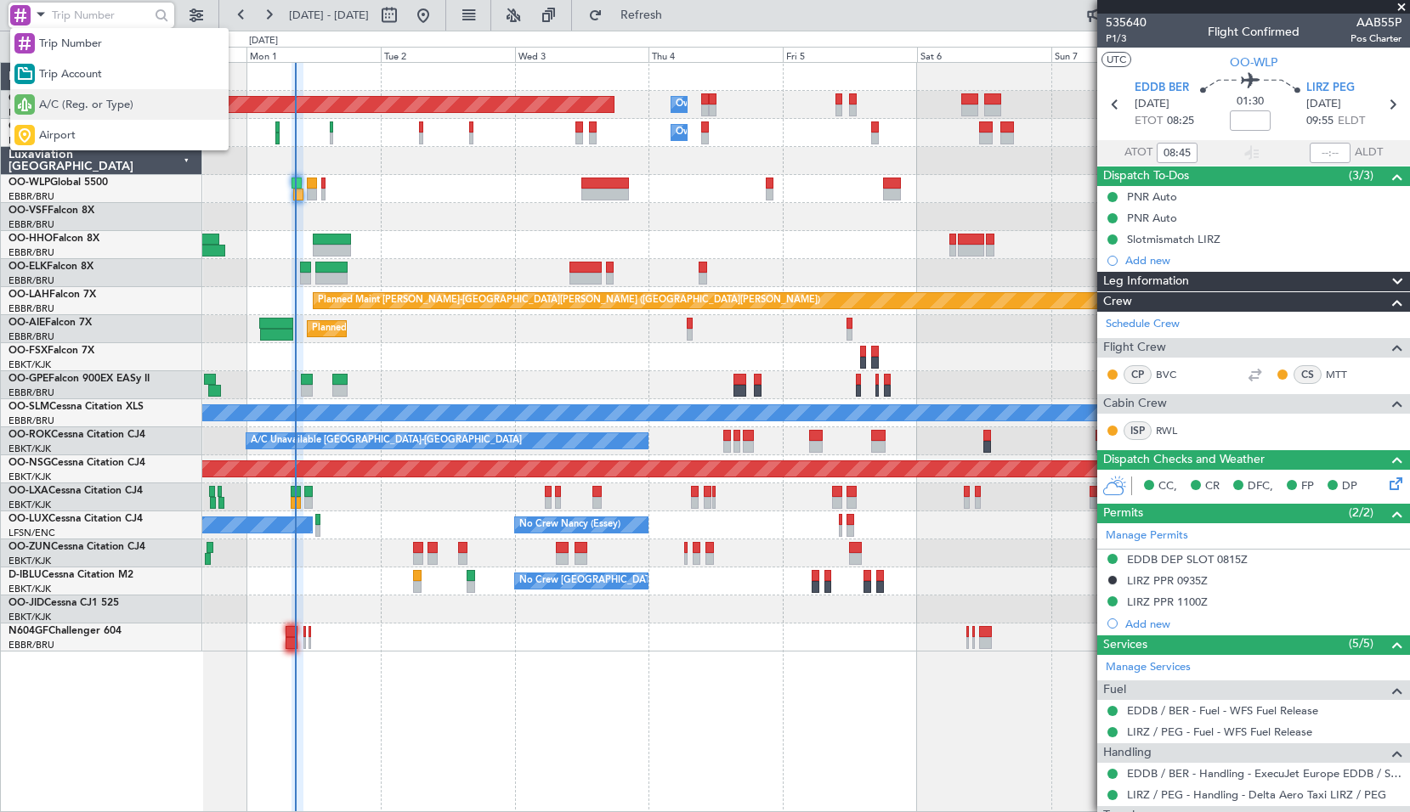
click at [67, 110] on span "A/C (Reg. or Type)" at bounding box center [86, 105] width 94 height 17
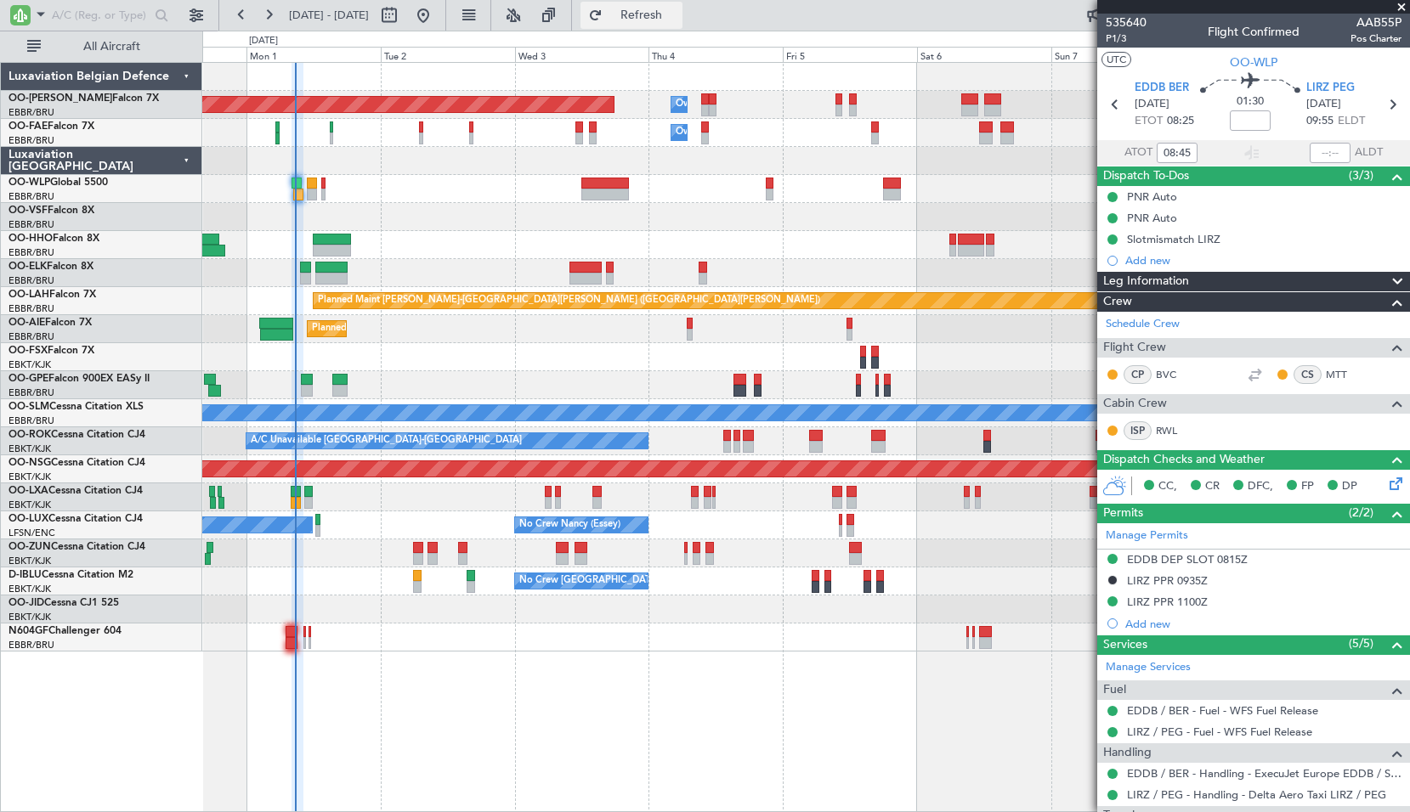
click at [677, 21] on span "Refresh" at bounding box center [641, 15] width 71 height 12
click at [1400, 3] on span at bounding box center [1401, 7] width 17 height 15
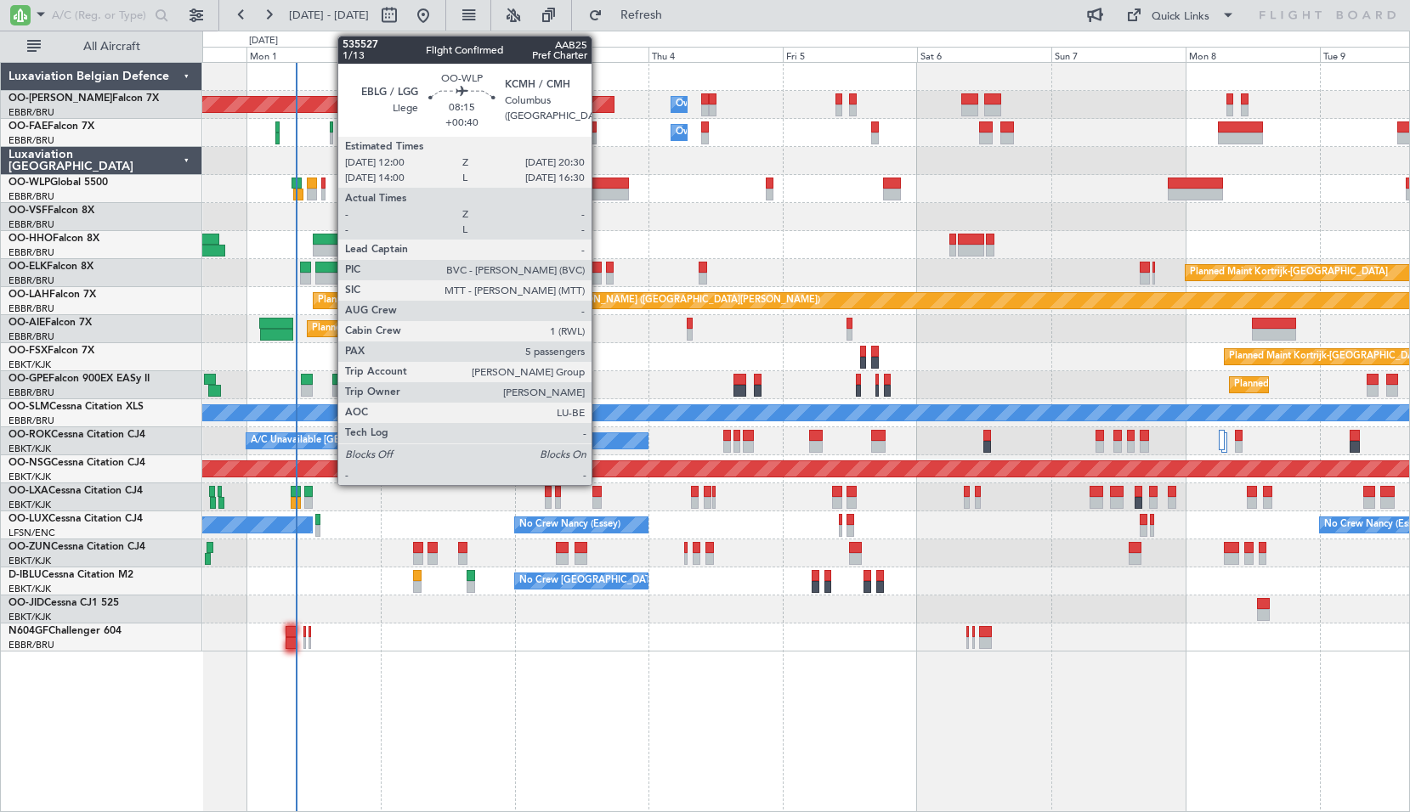
click at [600, 190] on div at bounding box center [605, 195] width 48 height 12
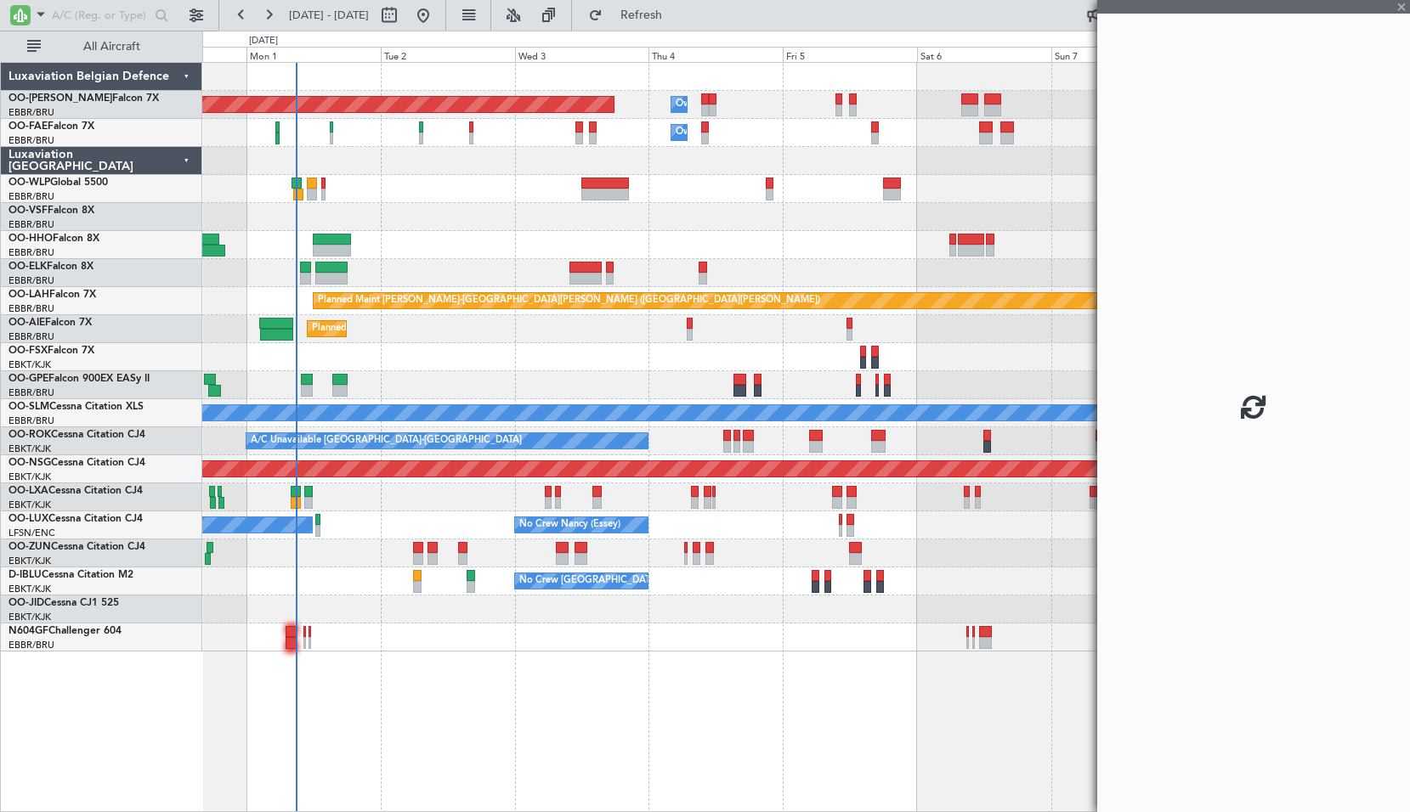
click at [724, 197] on div "Planned Maint [GEOGRAPHIC_DATA] ([GEOGRAPHIC_DATA])" at bounding box center [805, 189] width 1207 height 28
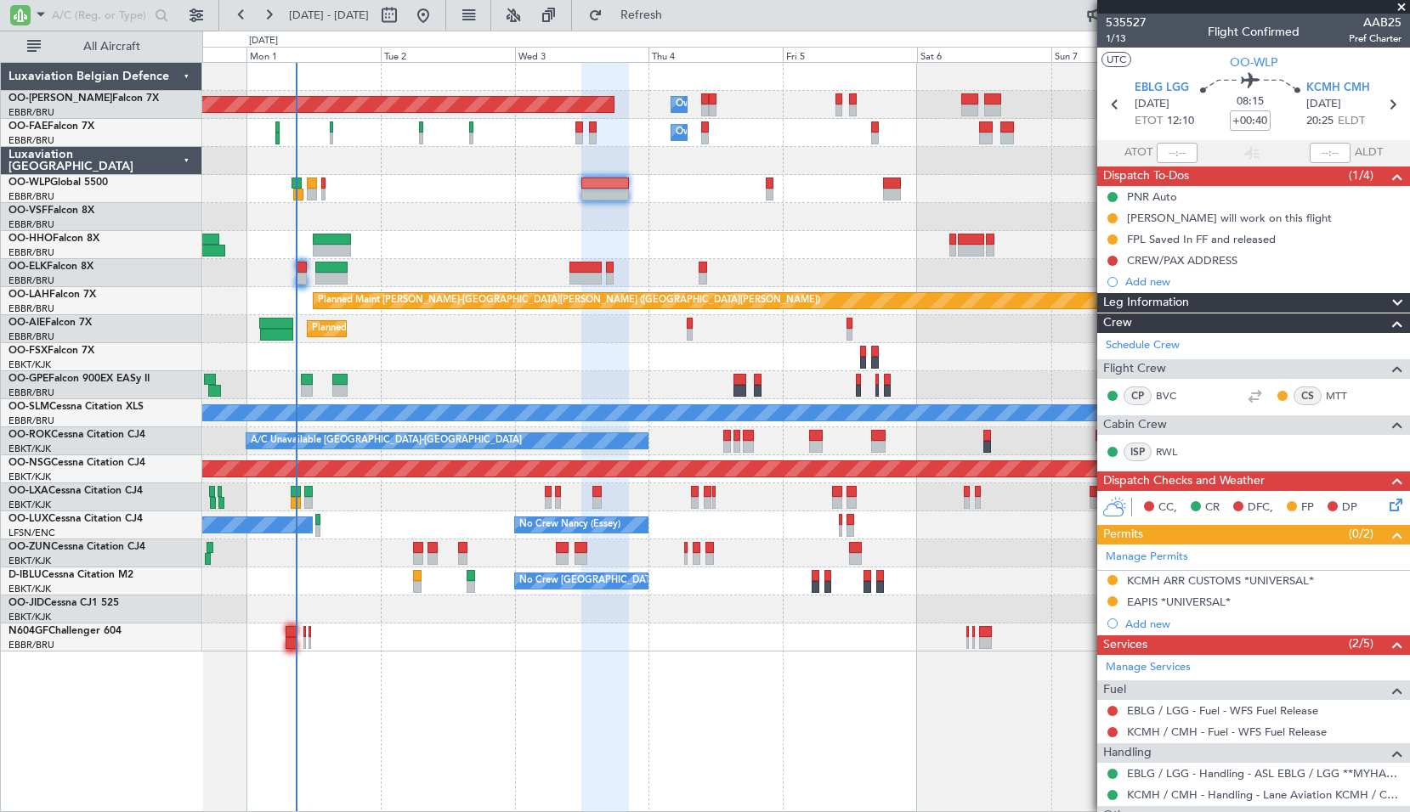
click at [490, 385] on div "Planned Maint [GEOGRAPHIC_DATA] ([GEOGRAPHIC_DATA] National) Owner [GEOGRAPHIC_…" at bounding box center [805, 437] width 1207 height 750
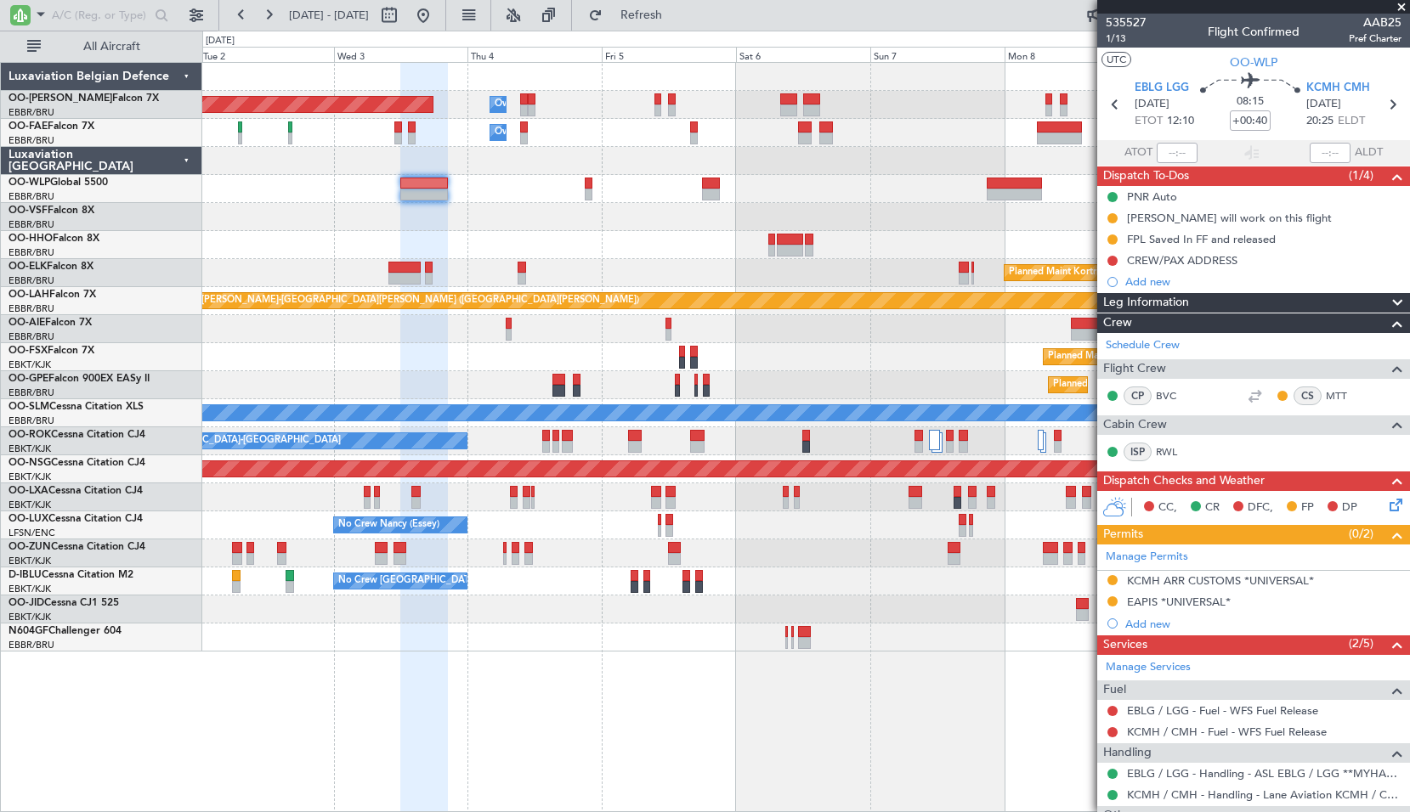
click at [1398, 3] on span at bounding box center [1401, 7] width 17 height 15
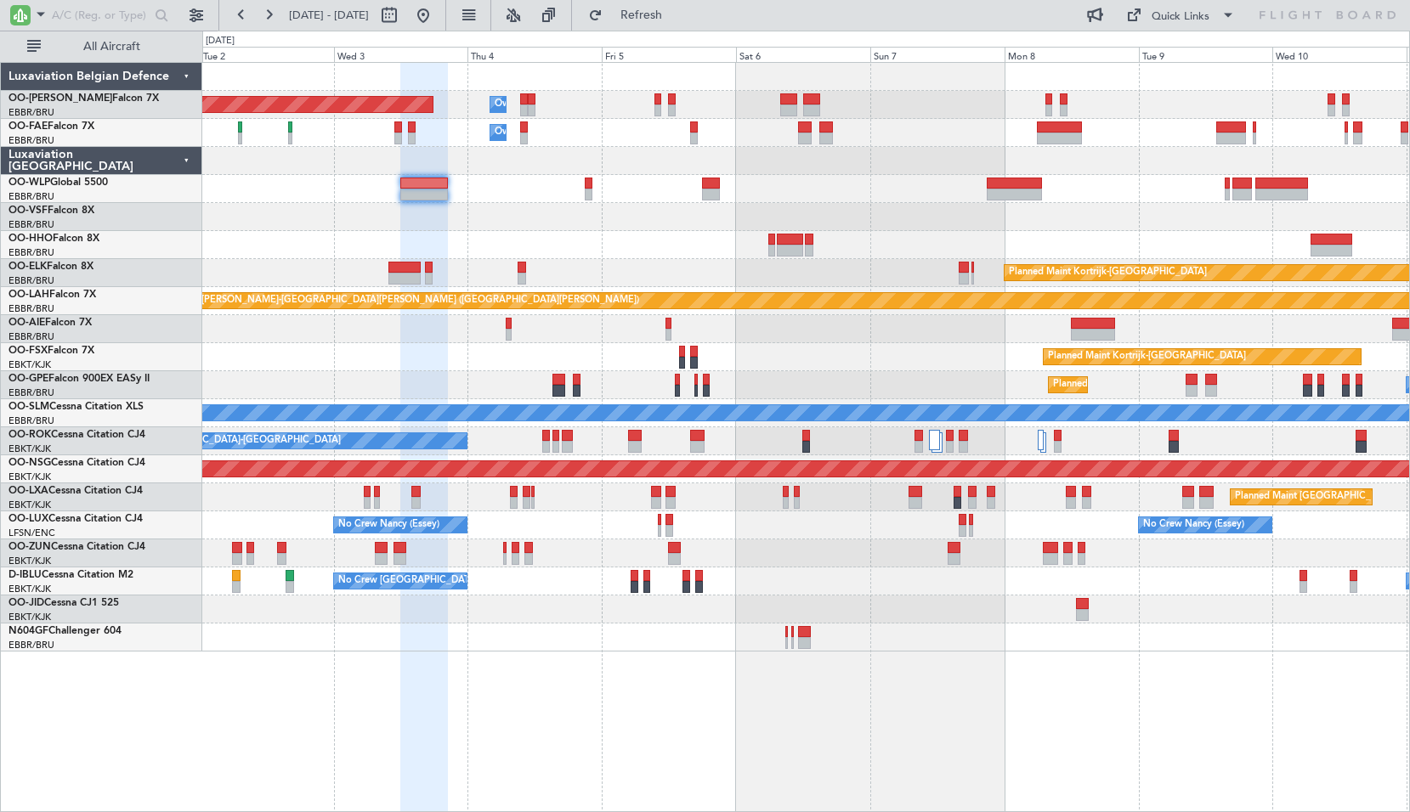
type input "0"
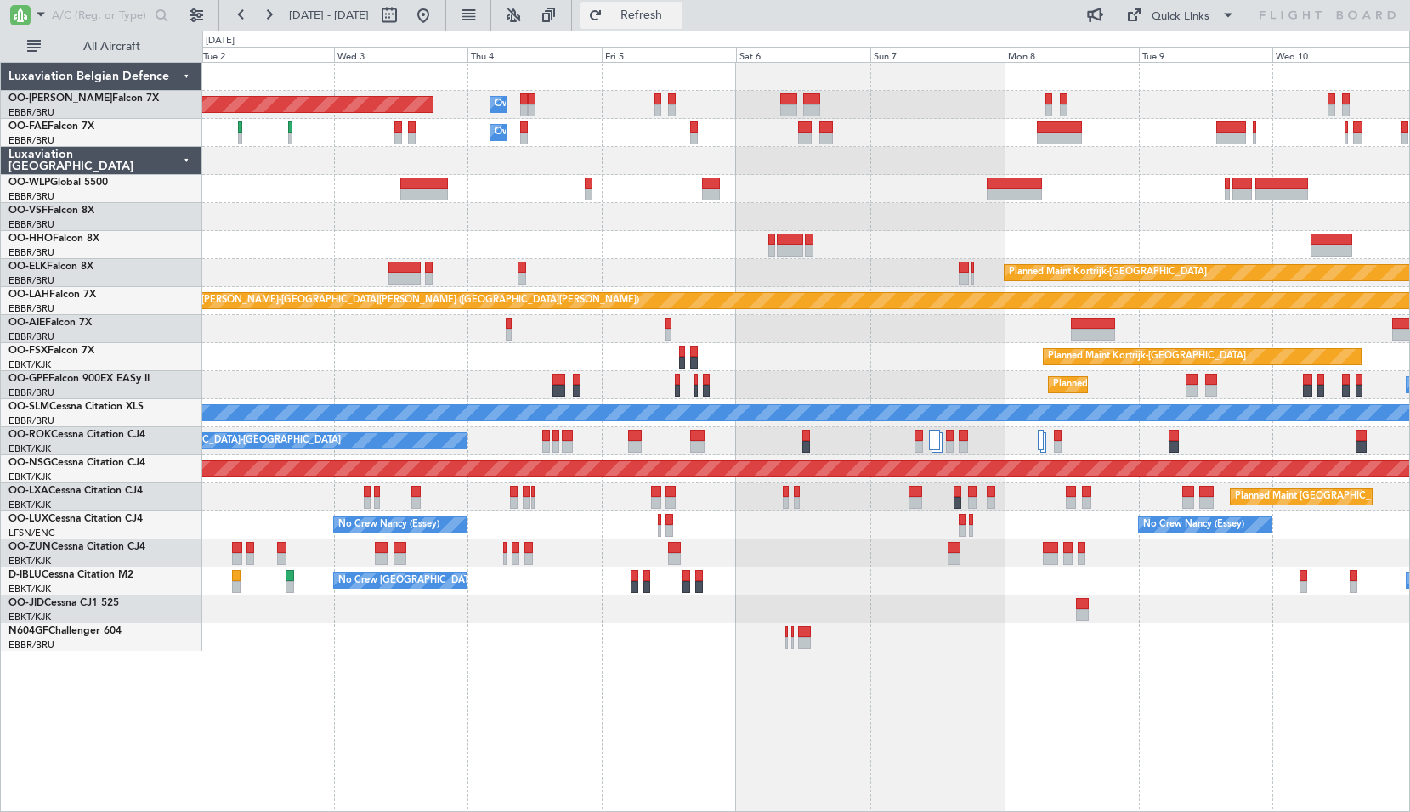
click at [677, 18] on span "Refresh" at bounding box center [641, 15] width 71 height 12
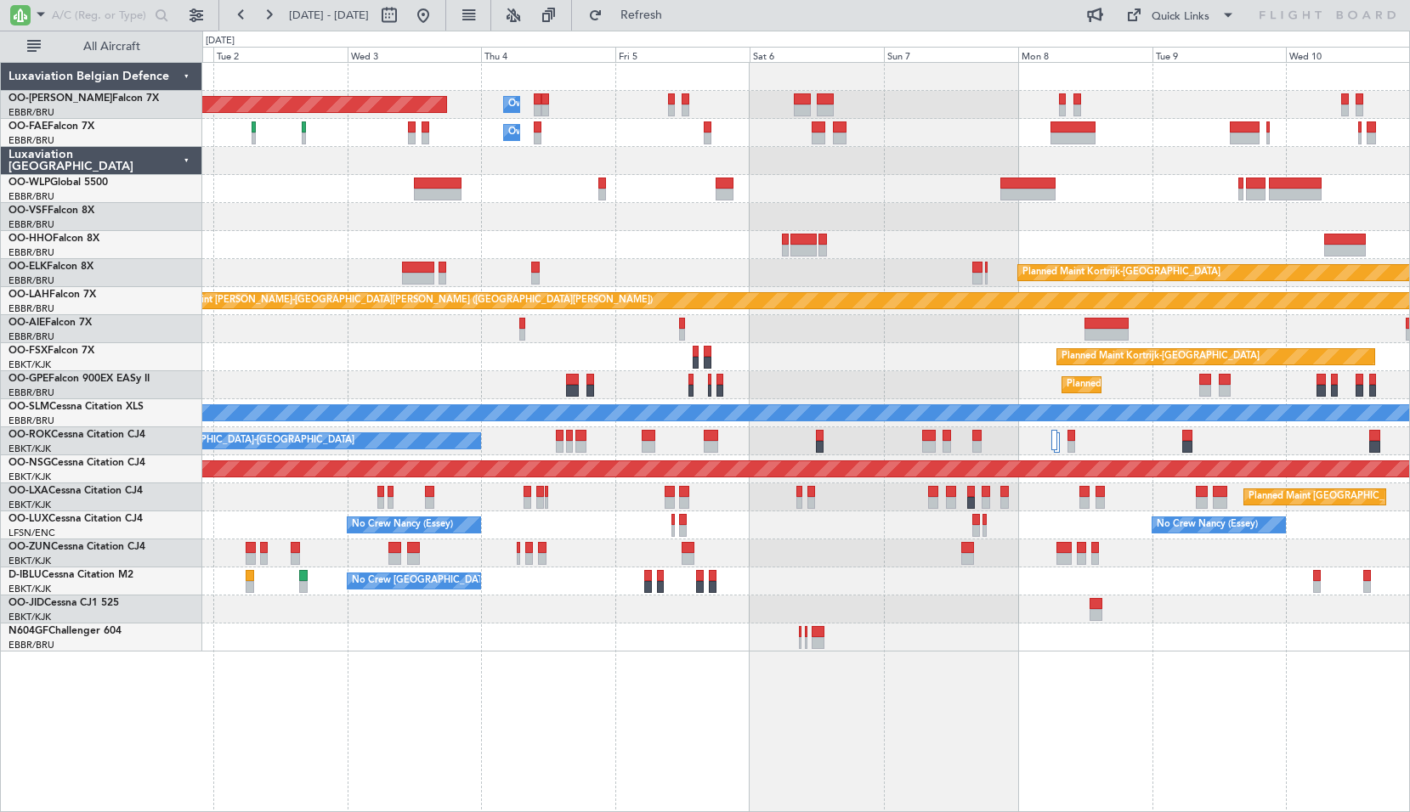
click at [583, 668] on div "Planned Maint [GEOGRAPHIC_DATA] ([GEOGRAPHIC_DATA] National) Owner [GEOGRAPHIC_…" at bounding box center [805, 437] width 1207 height 750
